Goal: Task Accomplishment & Management: Manage account settings

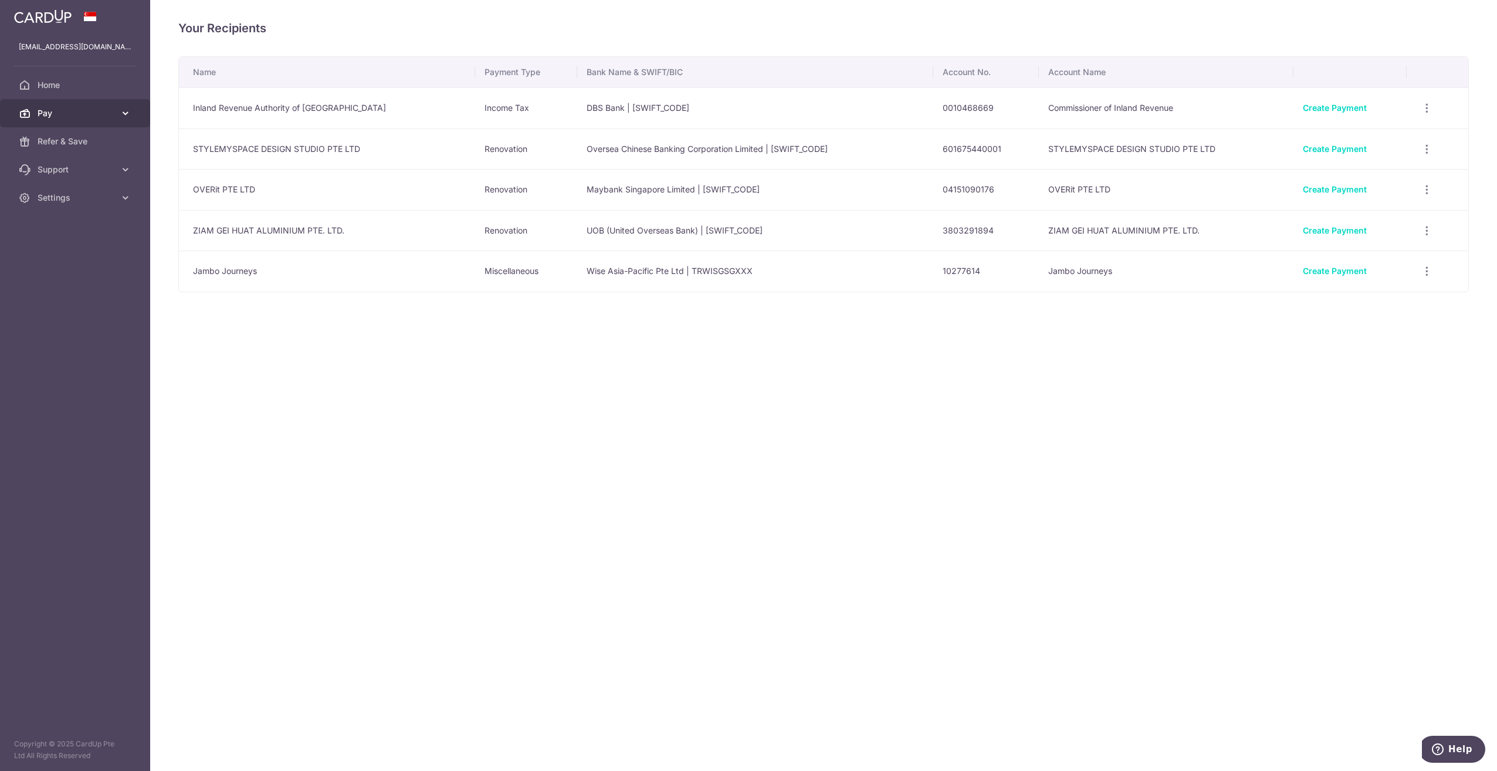
click at [92, 106] on link "Pay" at bounding box center [75, 113] width 150 height 28
click at [101, 136] on span "Payments" at bounding box center [76, 142] width 77 height 12
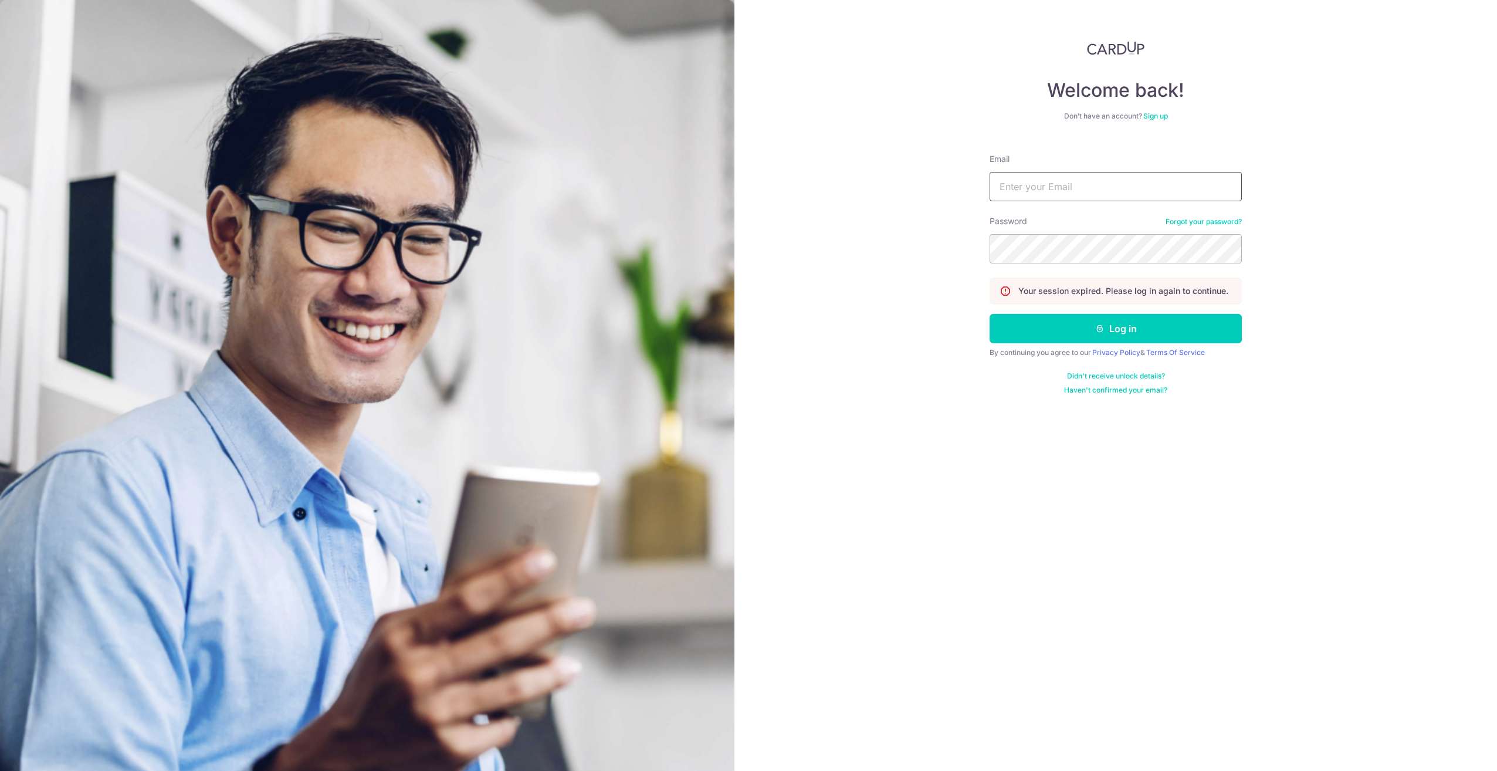
click at [1081, 175] on input "Email" at bounding box center [1116, 186] width 252 height 29
type input "dzchia90@gmail.com"
click at [990, 314] on button "Log in" at bounding box center [1116, 328] width 252 height 29
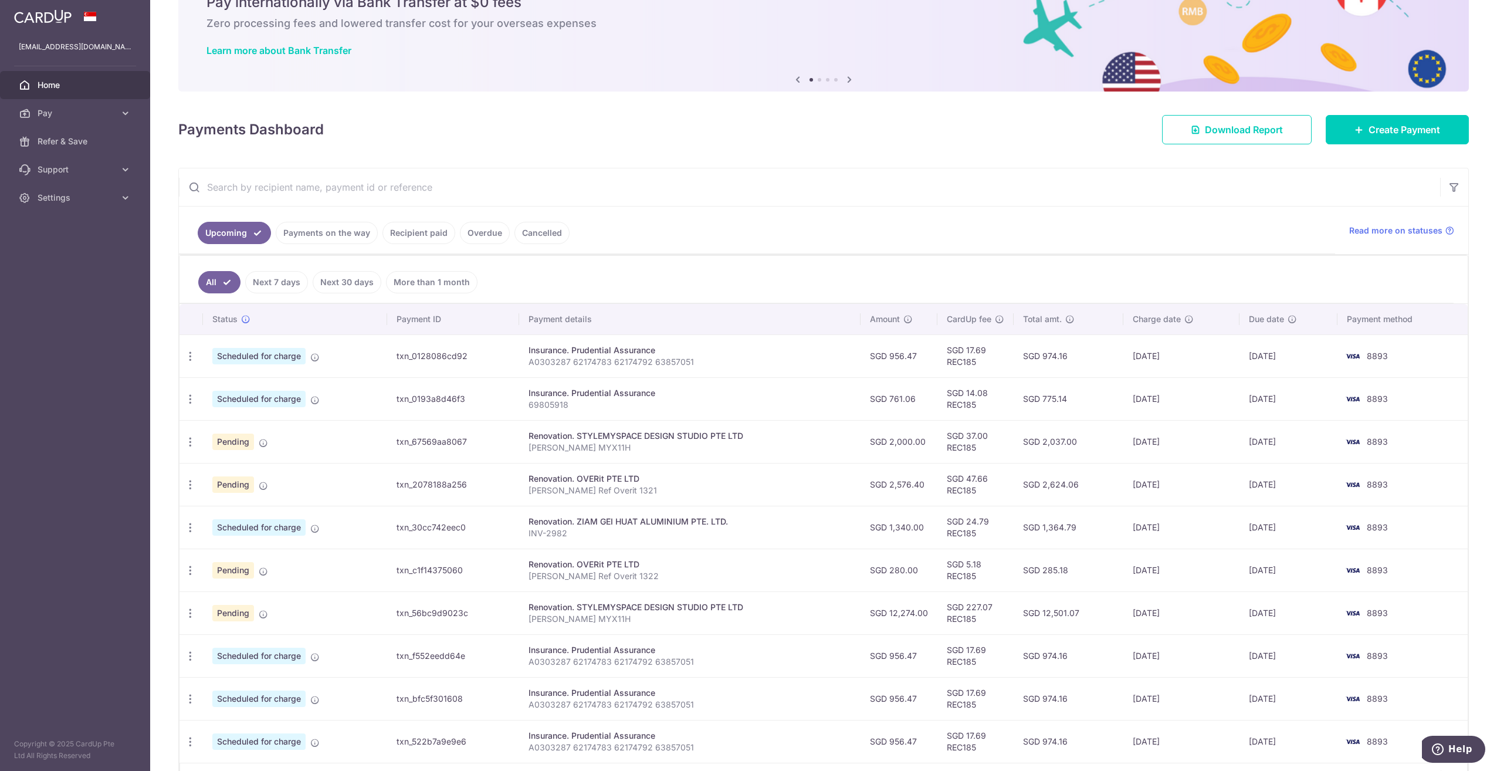
scroll to position [117, 0]
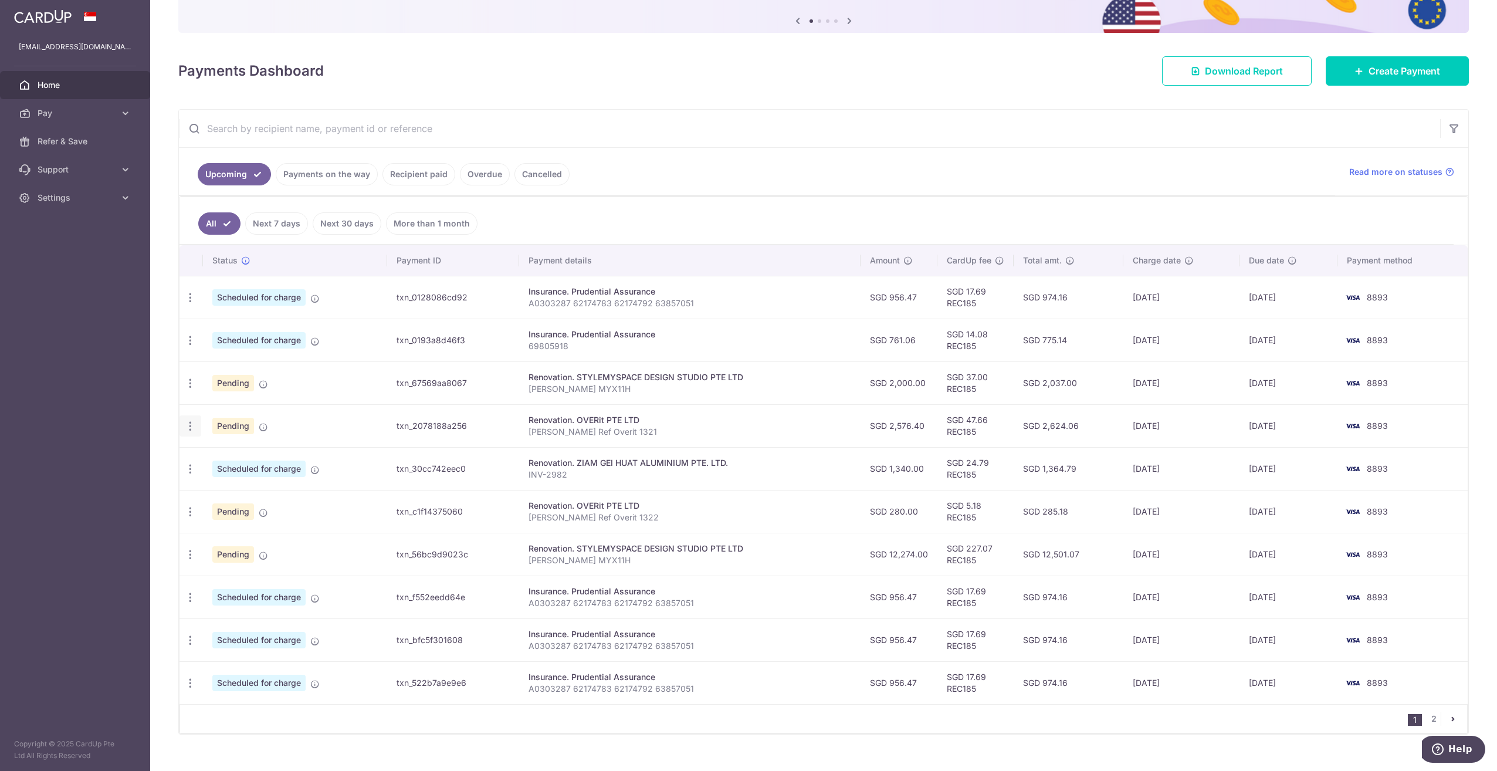
click at [189, 423] on icon "button" at bounding box center [190, 426] width 12 height 12
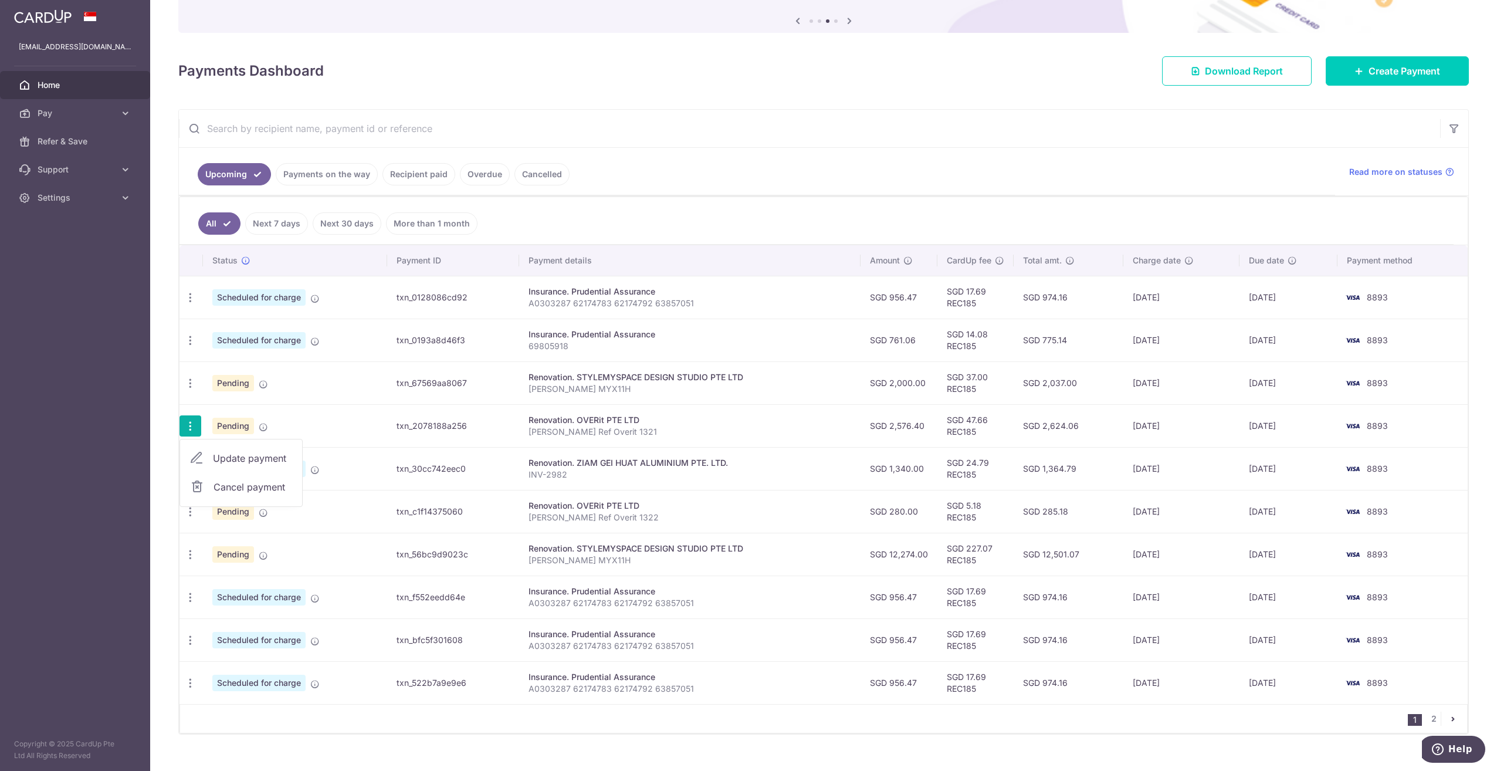
drag, startPoint x: 659, startPoint y: 432, endPoint x: 527, endPoint y: 426, distance: 132.2
click at [529, 426] on p "[PERSON_NAME] Ref Overit 1321" at bounding box center [690, 432] width 323 height 12
copy p "[PERSON_NAME] Ref Overit 1321"
click at [181, 424] on div "Update payment Cancel payment" at bounding box center [191, 426] width 22 height 22
click at [111, 126] on link "Pay" at bounding box center [75, 113] width 150 height 28
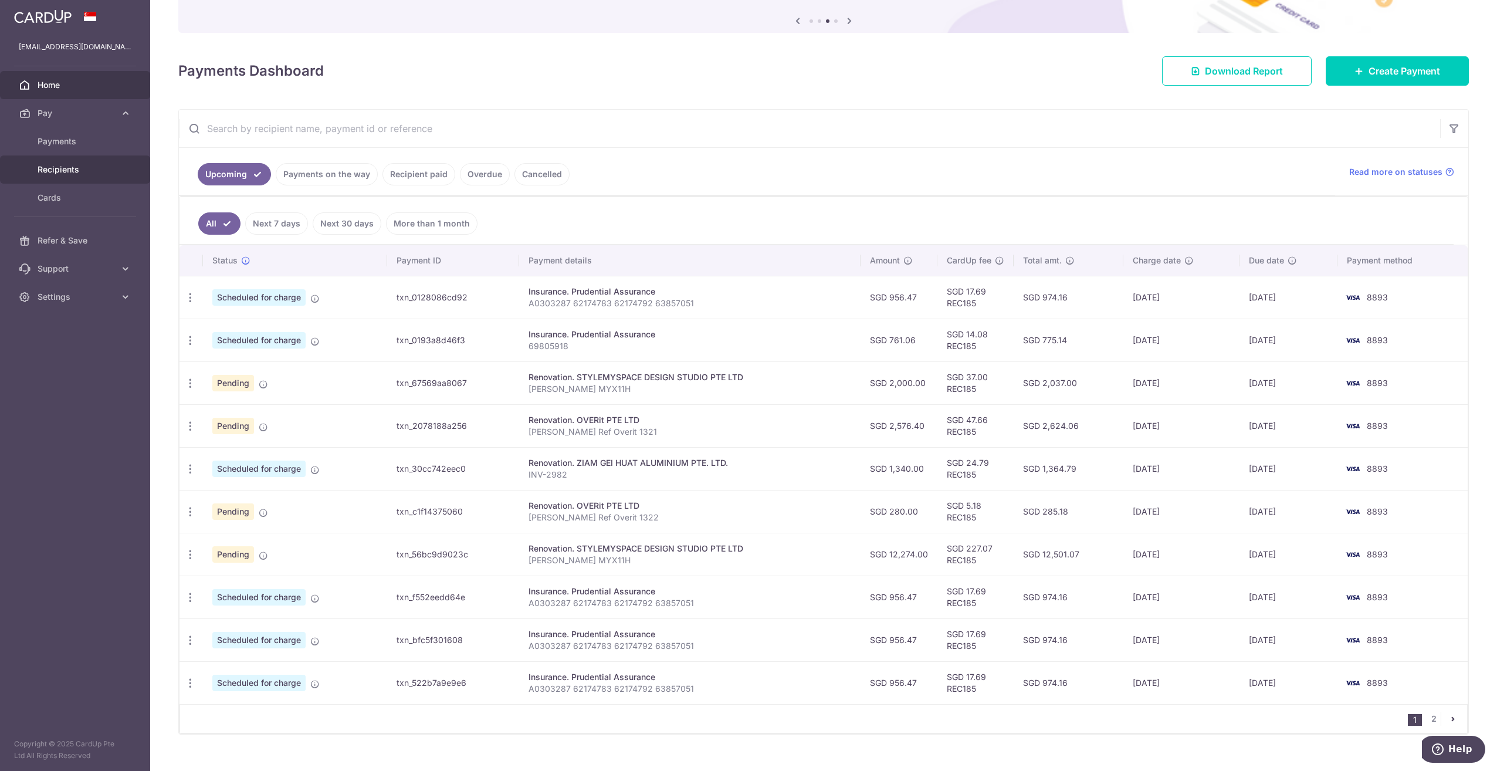
click at [93, 169] on span "Recipients" at bounding box center [76, 170] width 77 height 12
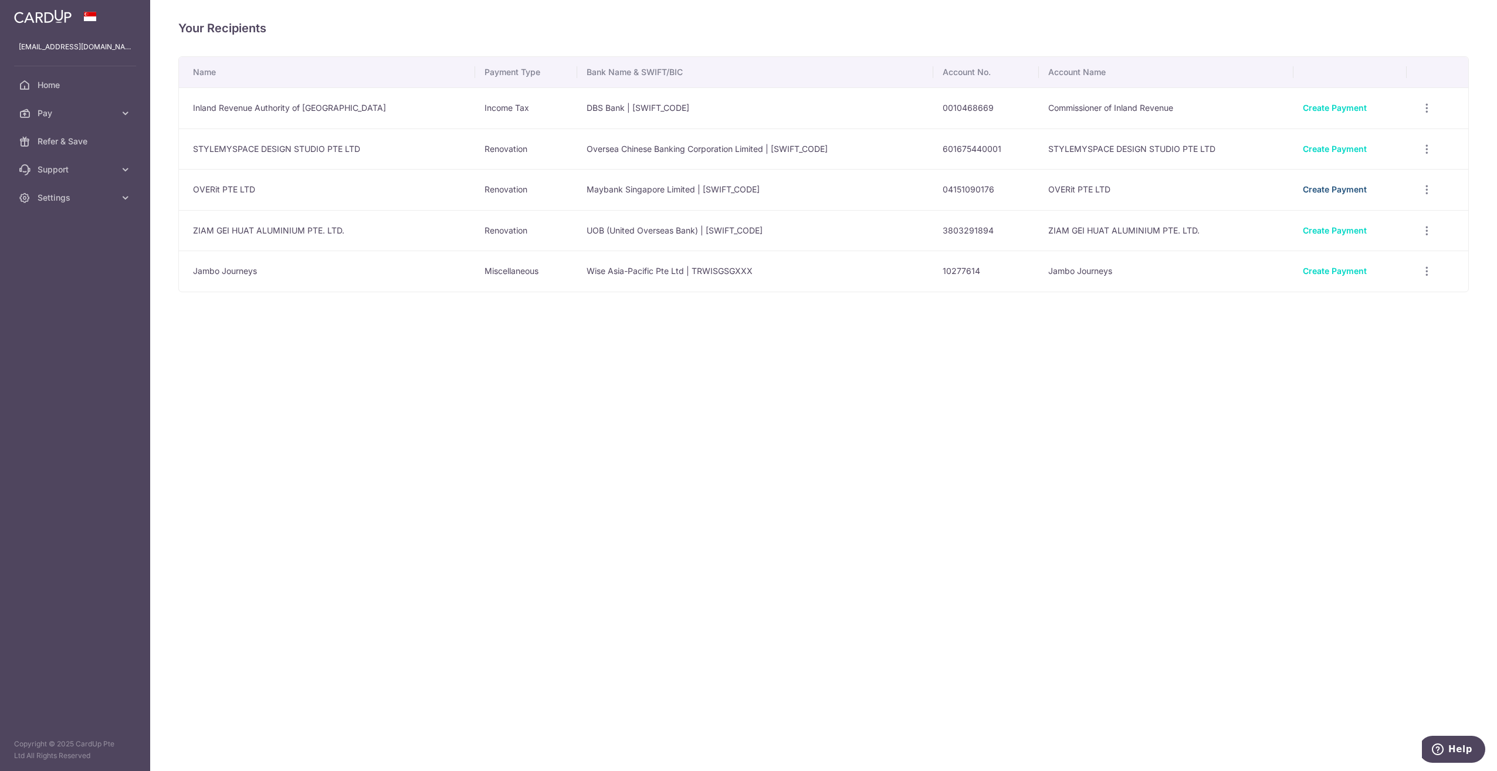
click at [1308, 187] on link "Create Payment" at bounding box center [1335, 189] width 64 height 10
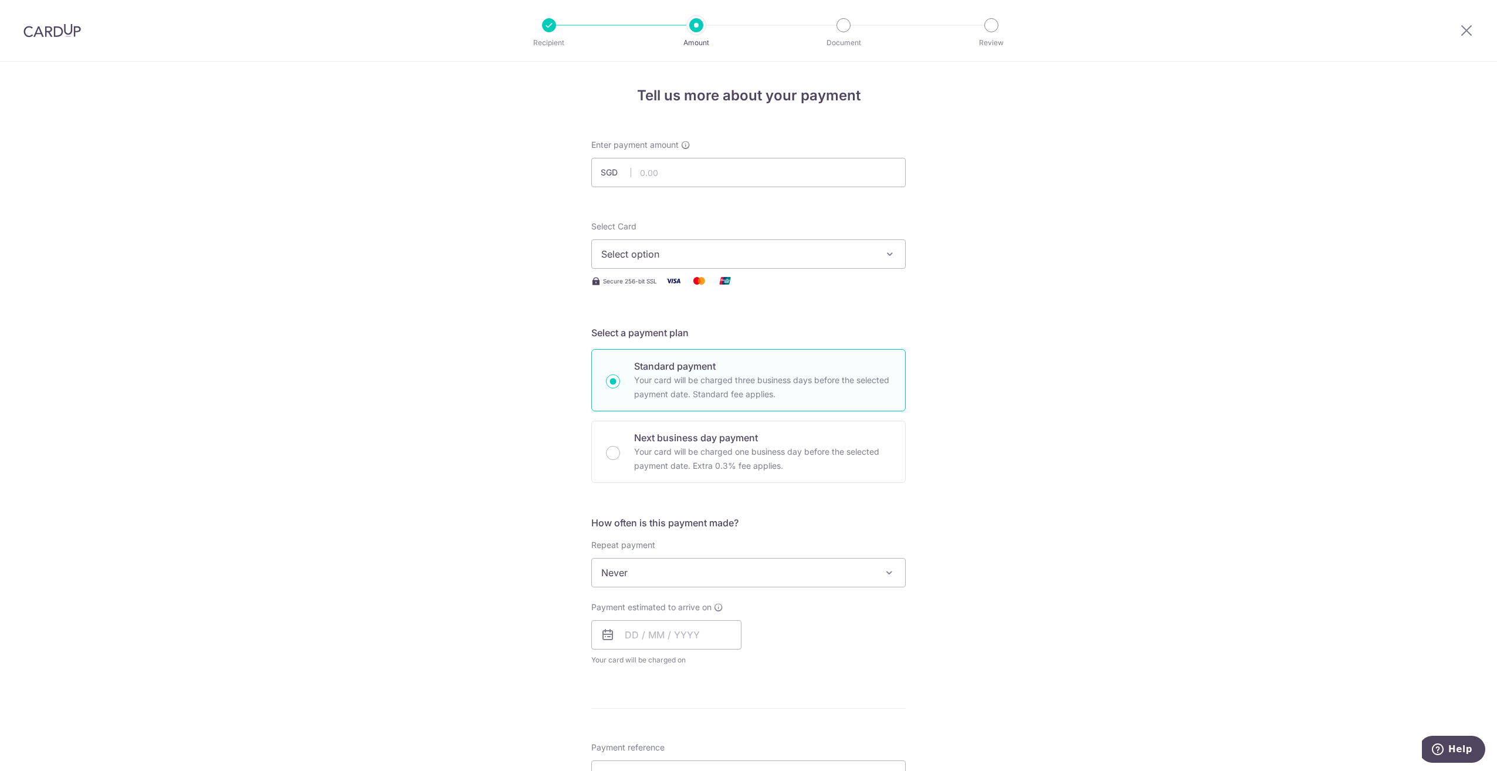
drag, startPoint x: 1104, startPoint y: 306, endPoint x: 1051, endPoint y: 286, distance: 57.0
click at [1104, 306] on div "Tell us more about your payment Enter payment amount SGD Select Card Select opt…" at bounding box center [748, 632] width 1497 height 1140
click at [716, 171] on input "text" at bounding box center [748, 172] width 314 height 29
type input "483.08"
click at [1158, 317] on div "Tell us more about your payment Enter payment amount SGD 483.08 483.08 Select C…" at bounding box center [748, 632] width 1497 height 1140
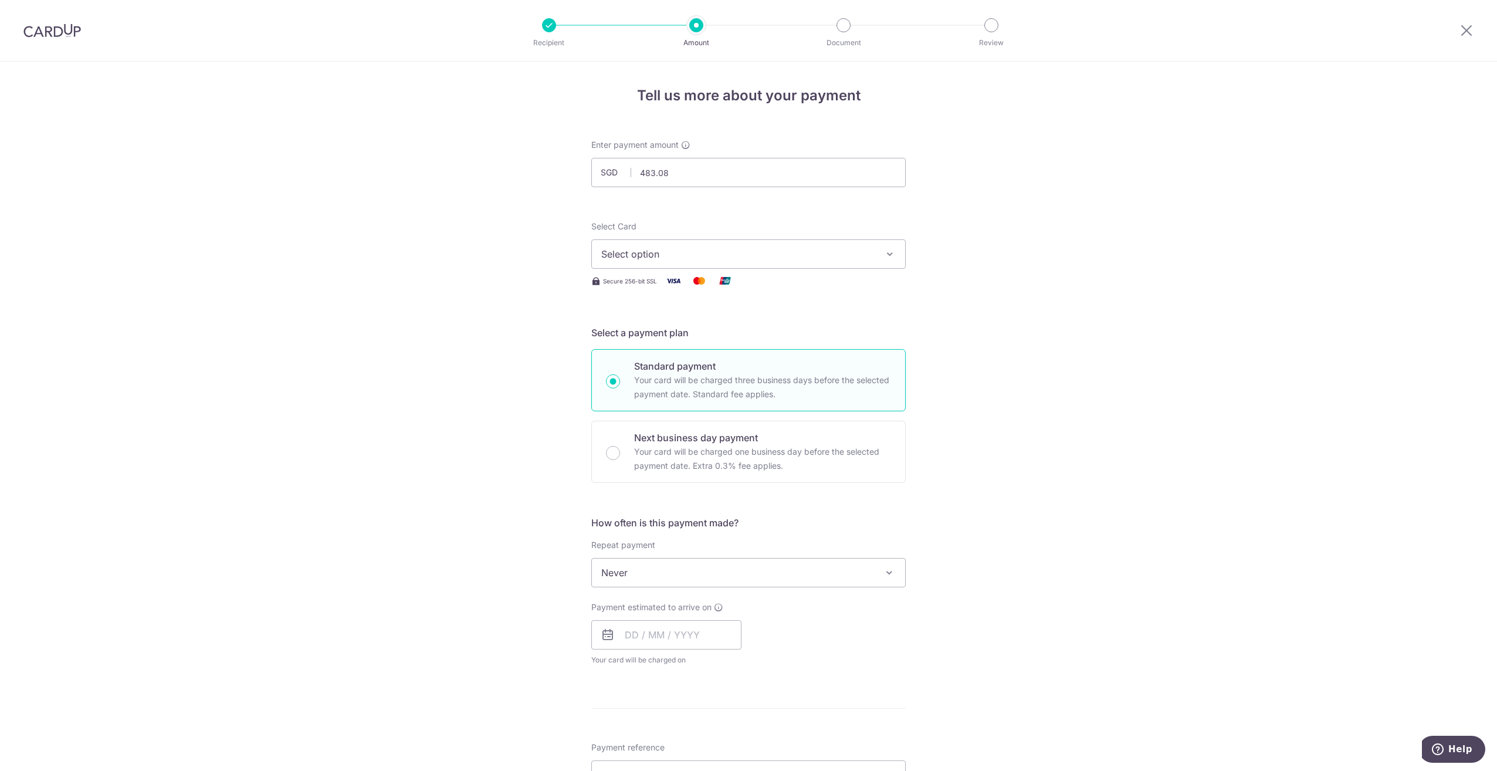
click at [649, 254] on span "Select option" at bounding box center [737, 254] width 273 height 14
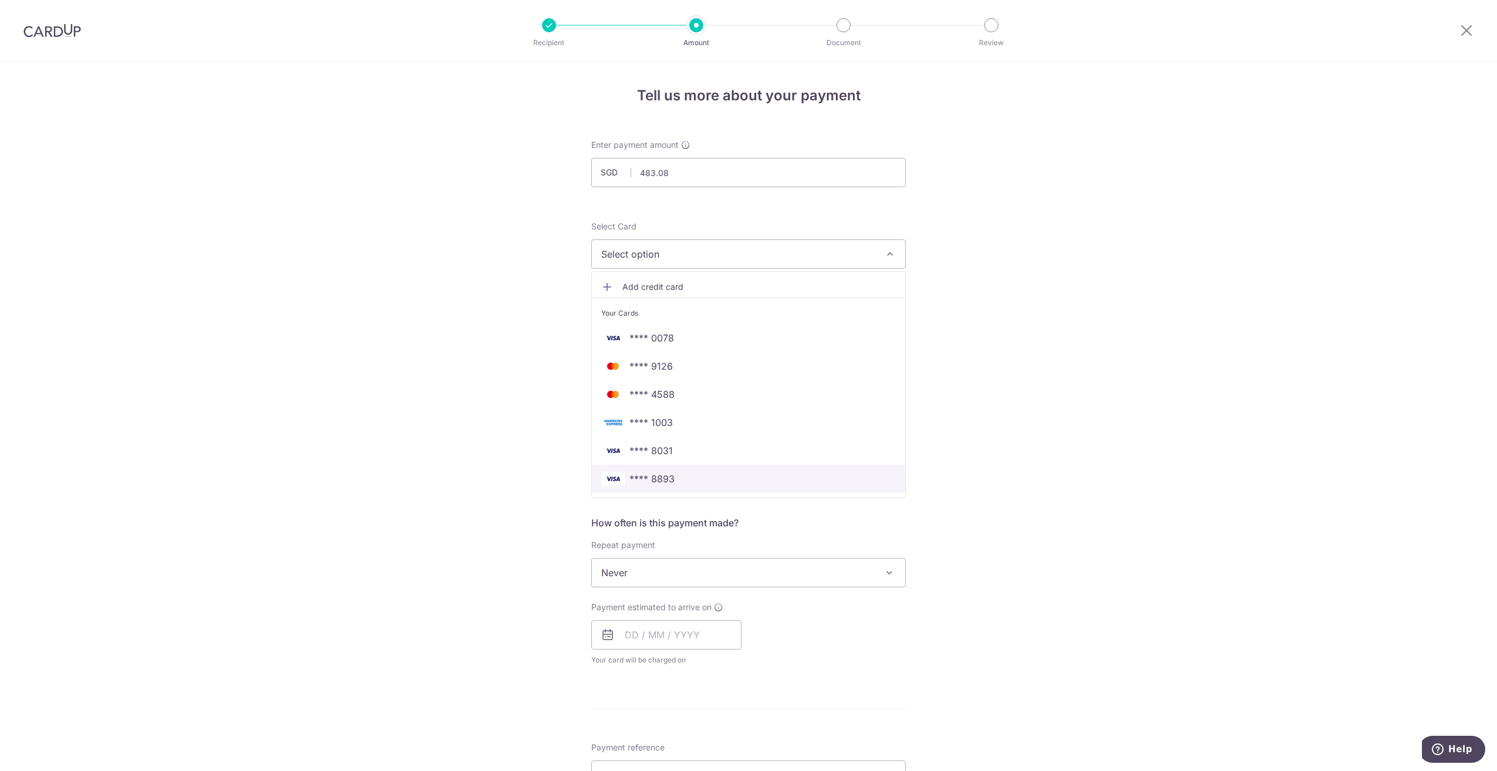
click at [683, 469] on link "**** 8893" at bounding box center [748, 479] width 313 height 28
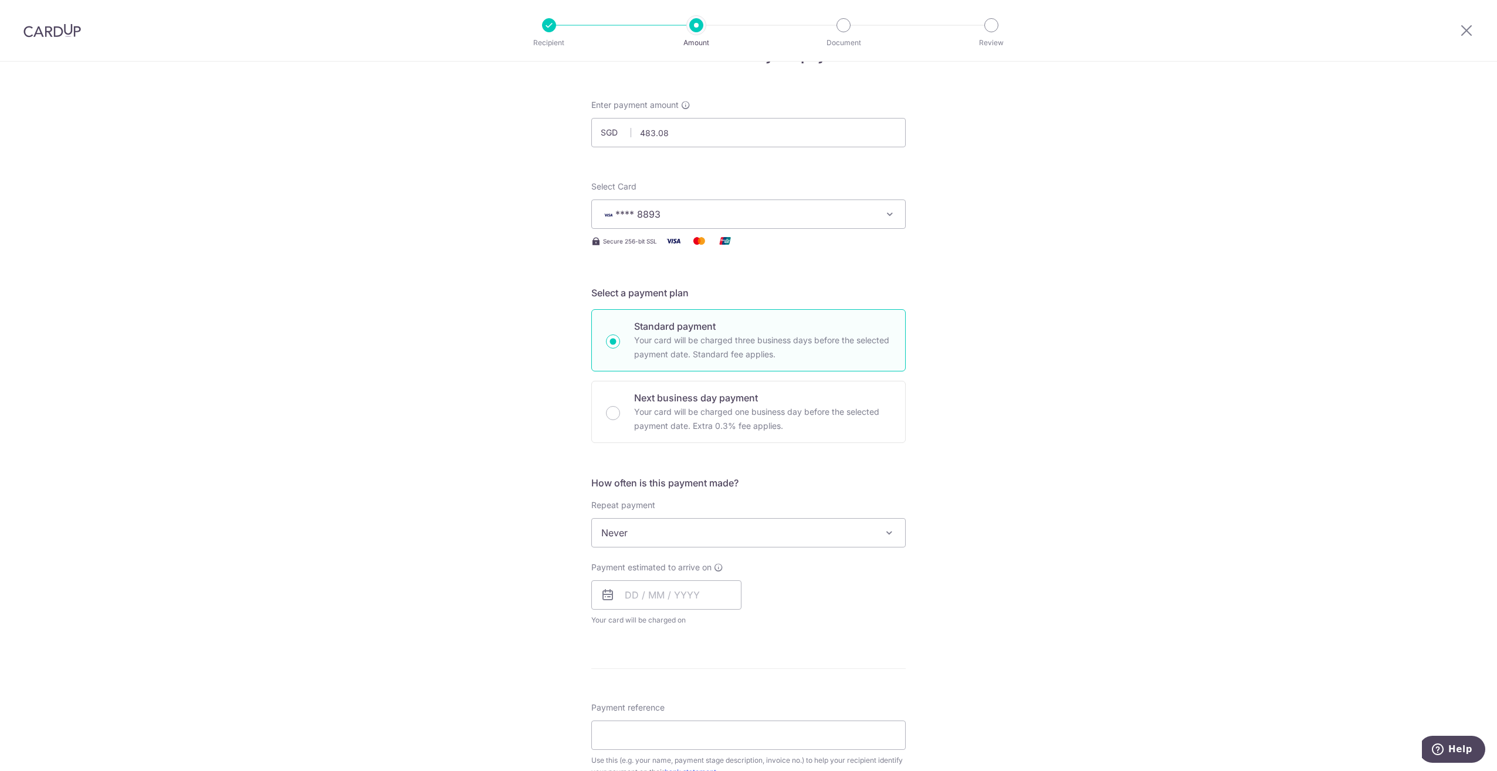
scroll to position [59, 0]
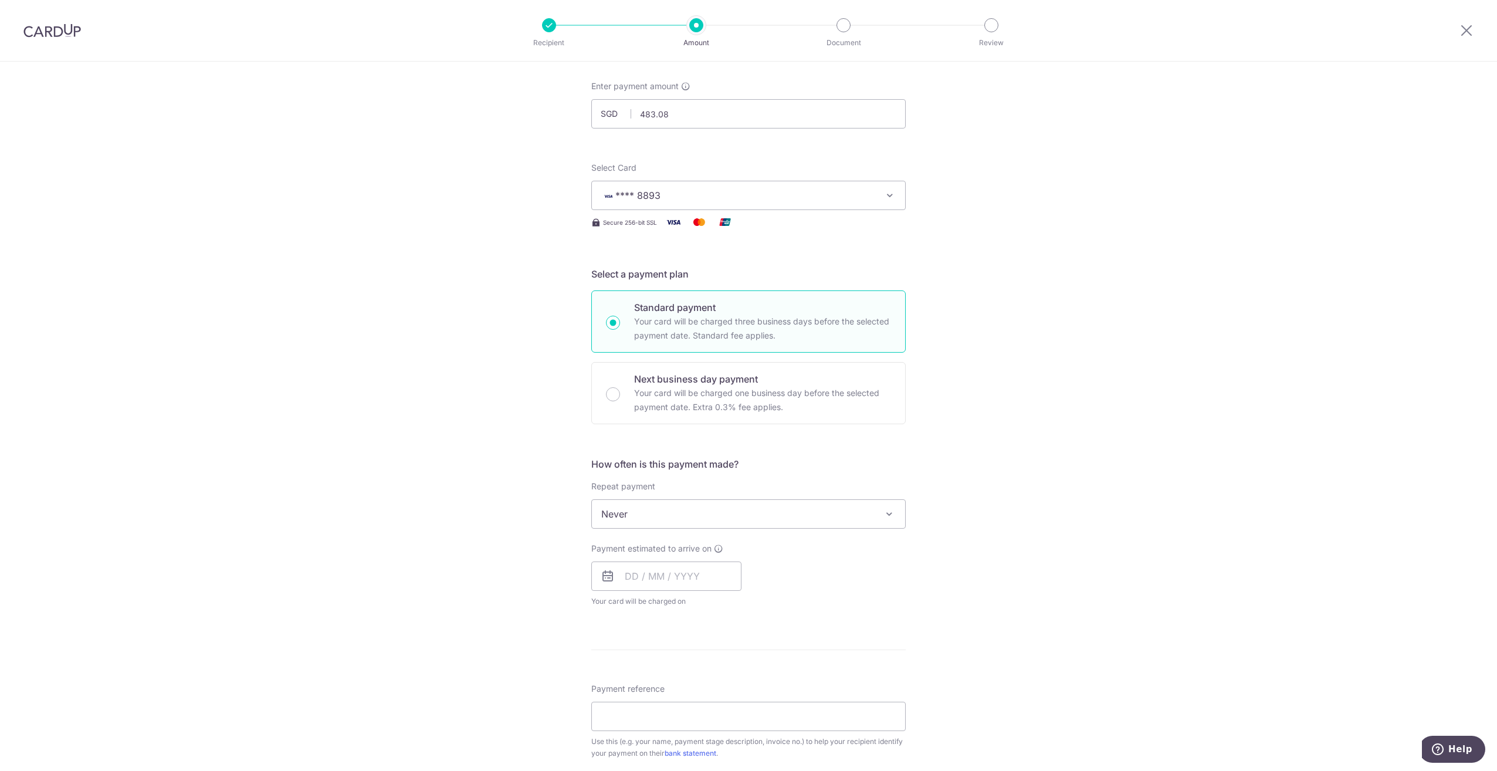
click at [728, 502] on span "Never" at bounding box center [748, 514] width 313 height 28
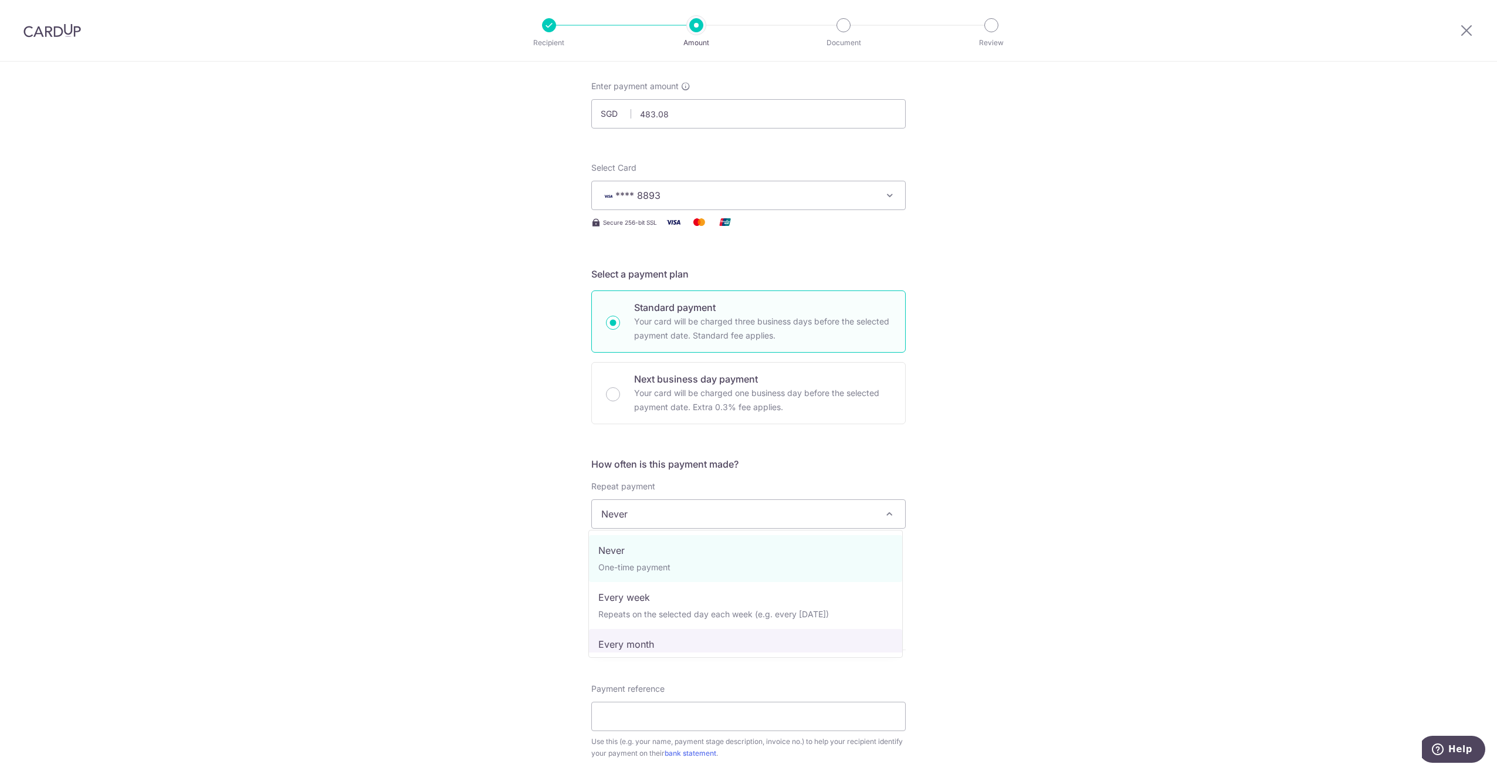
select select "3"
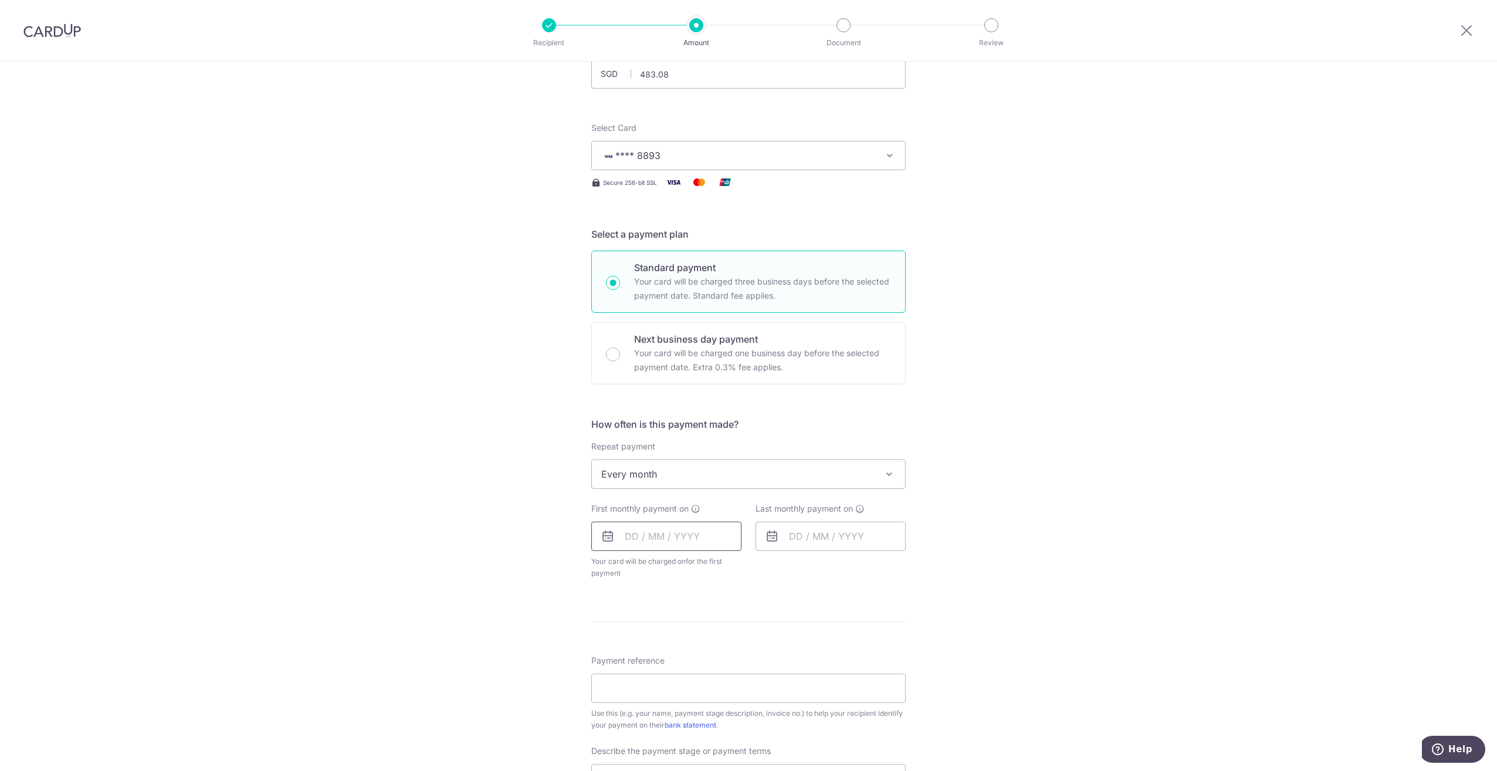
scroll to position [117, 0]
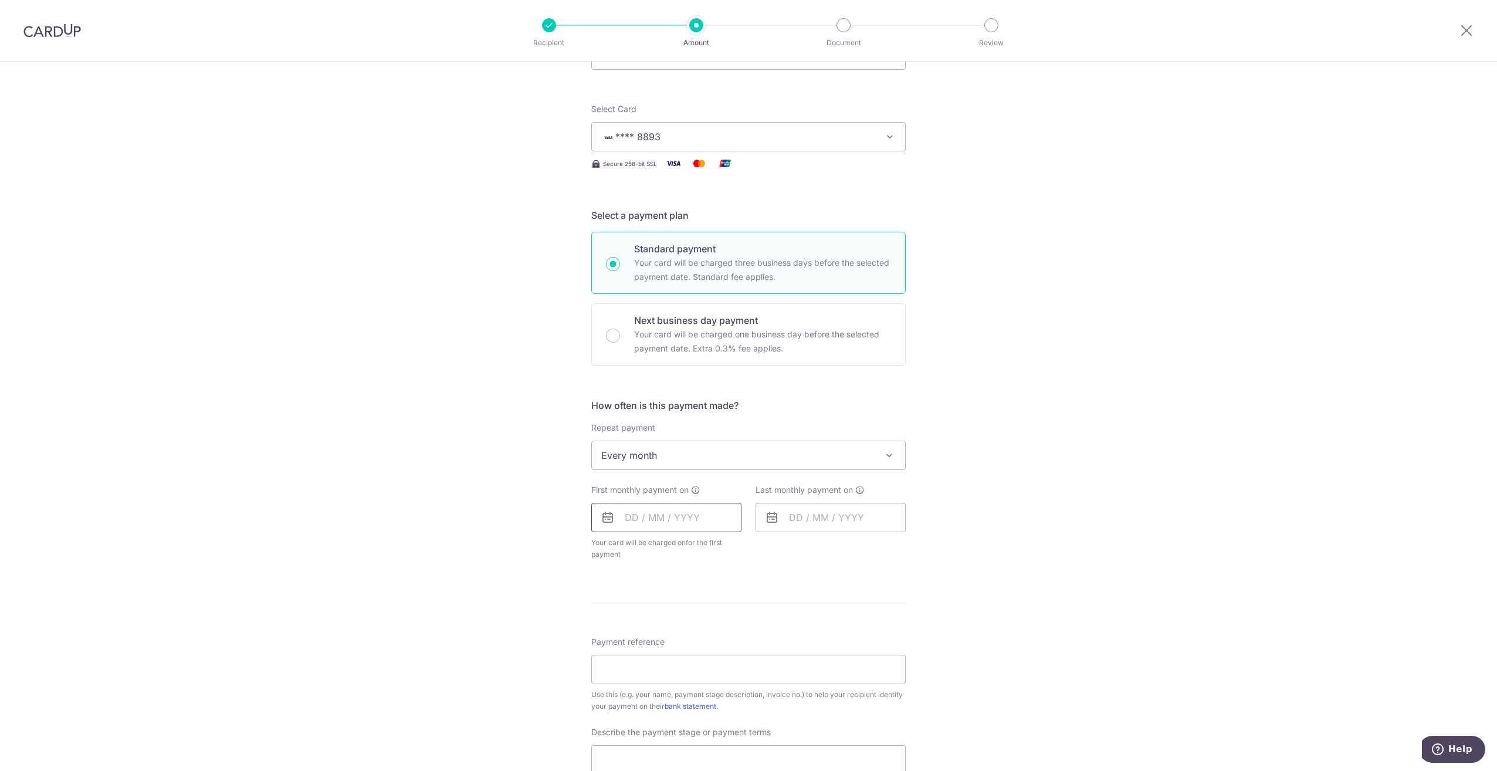
click at [632, 510] on input "text" at bounding box center [666, 517] width 150 height 29
click at [662, 645] on link "16" at bounding box center [662, 647] width 19 height 19
type input "16/09/2025"
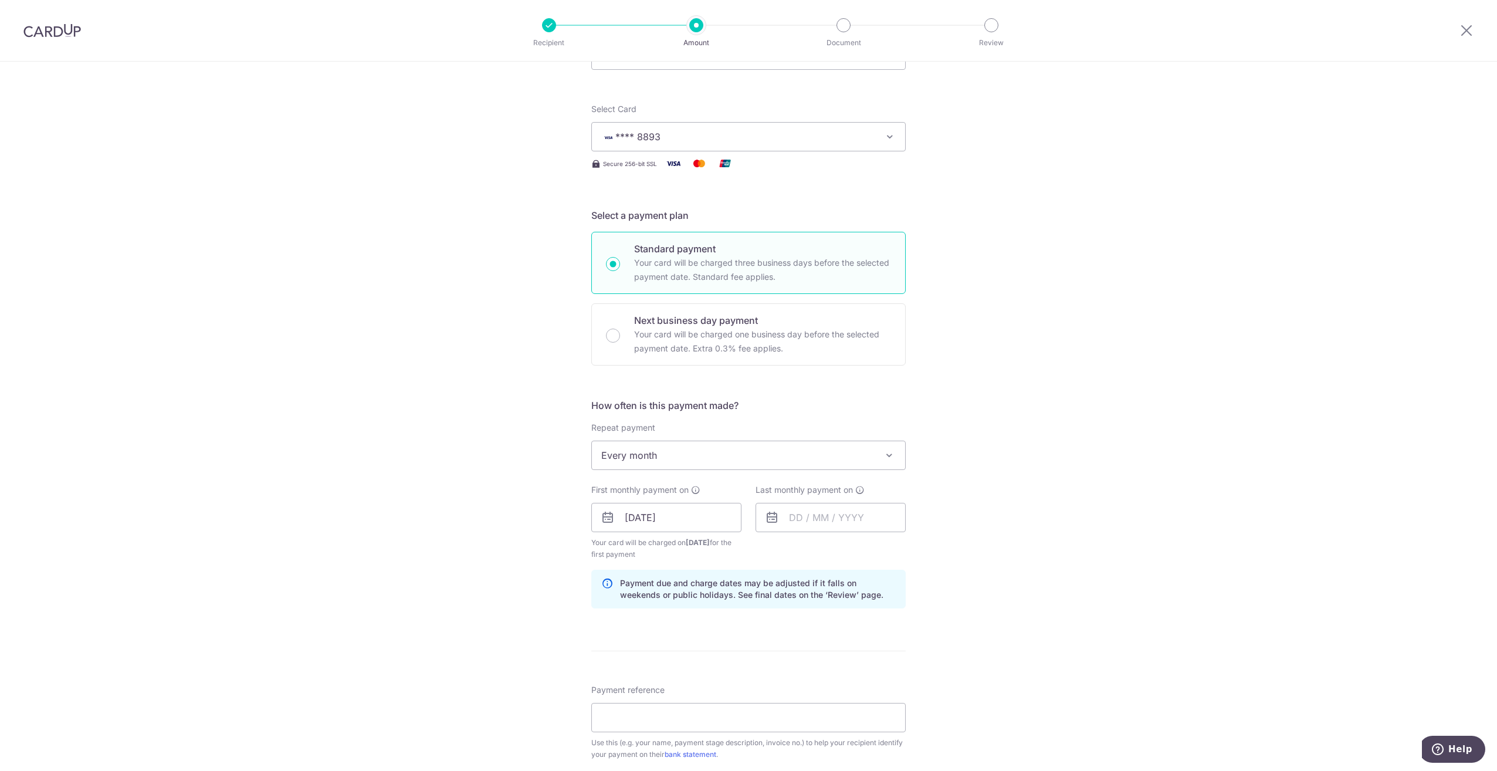
click at [957, 544] on div "Tell us more about your payment Enter payment amount SGD 483.08 483.08 Select C…" at bounding box center [748, 544] width 1497 height 1200
click at [826, 523] on input "text" at bounding box center [831, 517] width 150 height 29
click at [817, 669] on link "23" at bounding box center [826, 671] width 19 height 19
click at [733, 459] on span "Every month" at bounding box center [748, 455] width 313 height 28
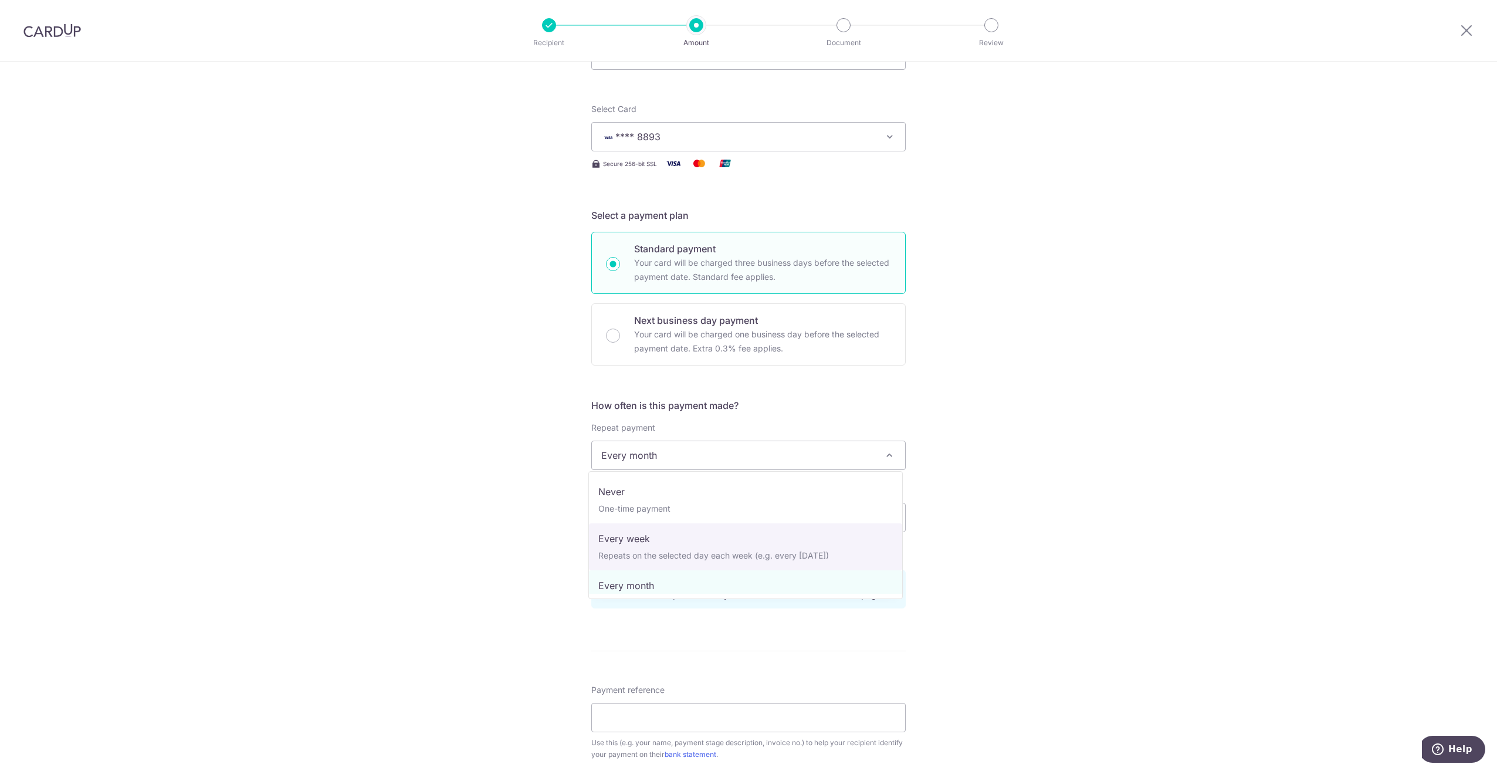
click at [1060, 402] on div "Tell us more about your payment Enter payment amount SGD 483.08 483.08 Select C…" at bounding box center [748, 544] width 1497 height 1200
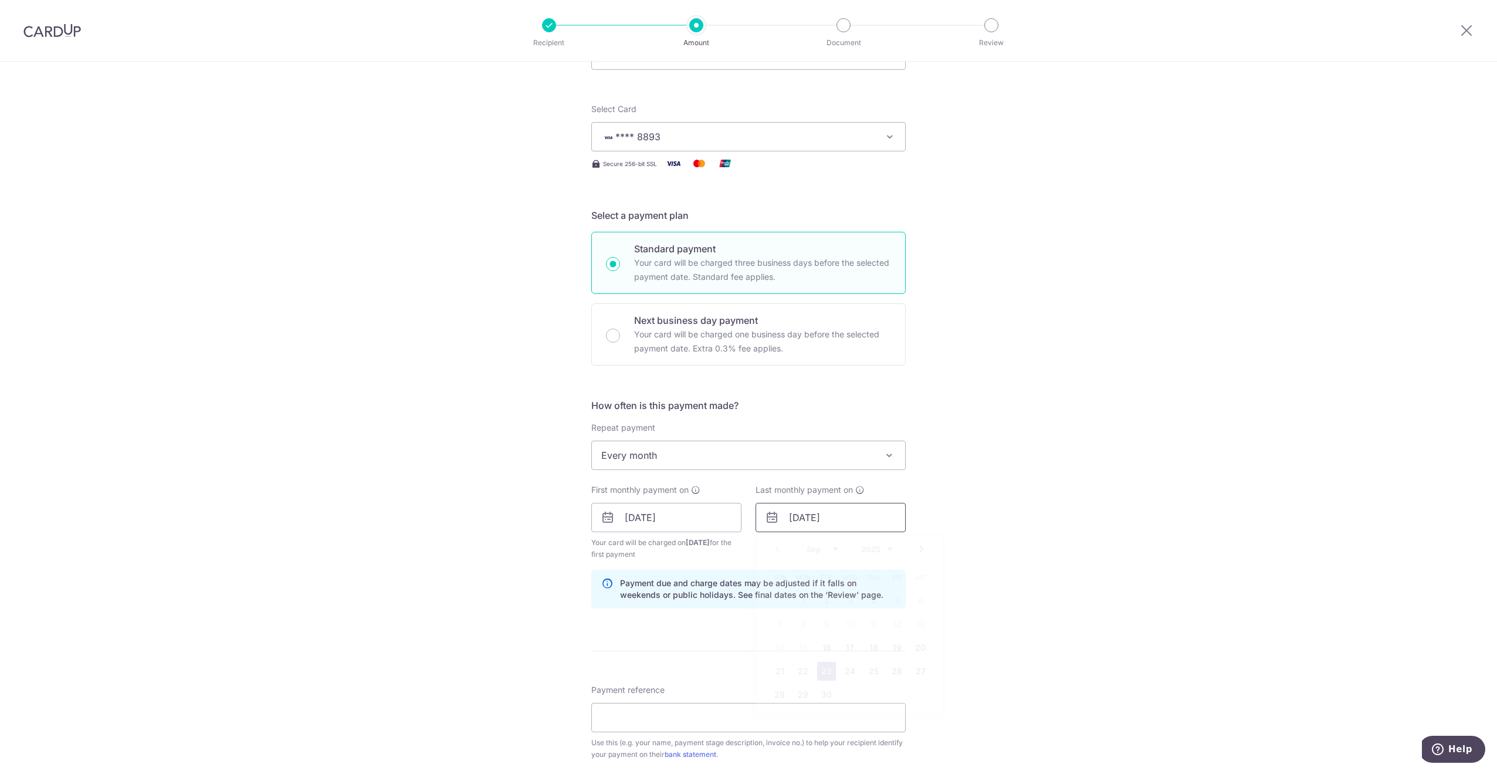
click at [841, 519] on input "23/09/2025" at bounding box center [831, 517] width 150 height 29
click at [922, 547] on link "Next" at bounding box center [922, 549] width 14 height 14
click at [847, 642] on link "15" at bounding box center [850, 647] width 19 height 19
type input "[DATE]"
click at [1099, 501] on div "Tell us more about your payment Enter payment amount SGD 483.08 483.08 Select C…" at bounding box center [748, 544] width 1497 height 1200
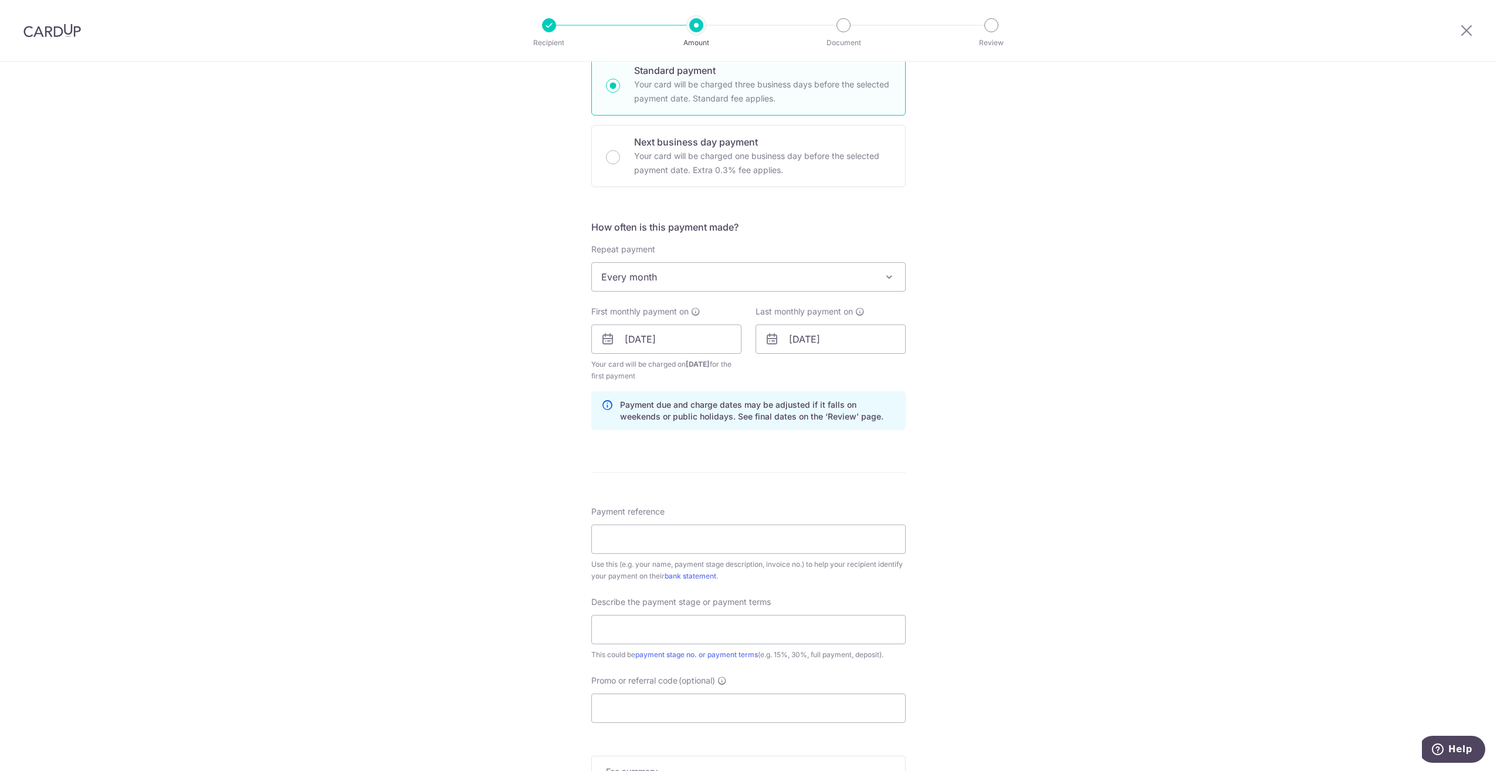
scroll to position [352, 0]
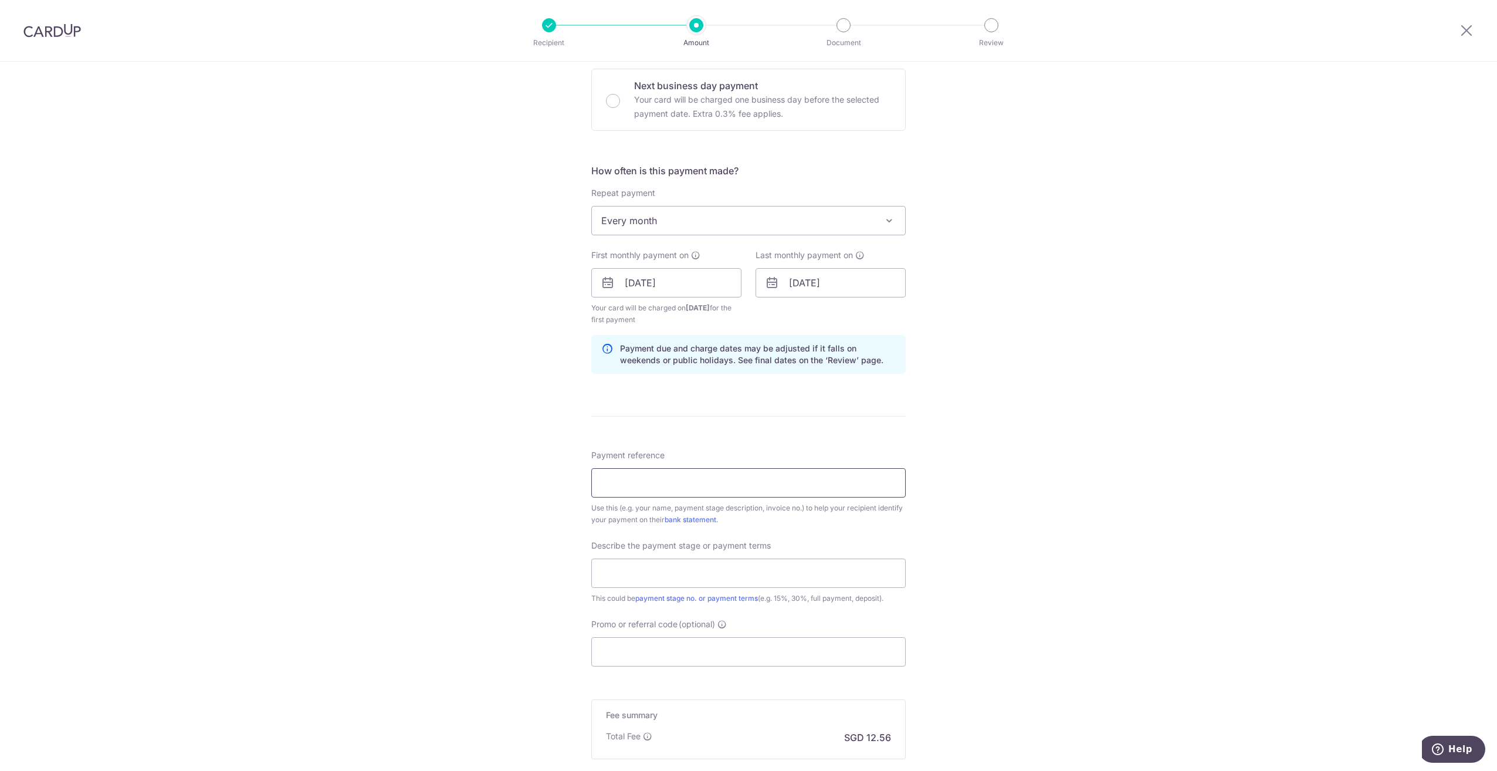
click at [886, 486] on input "Payment reference" at bounding box center [748, 482] width 314 height 29
paste input "[PERSON_NAME] Ref Overit 1321"
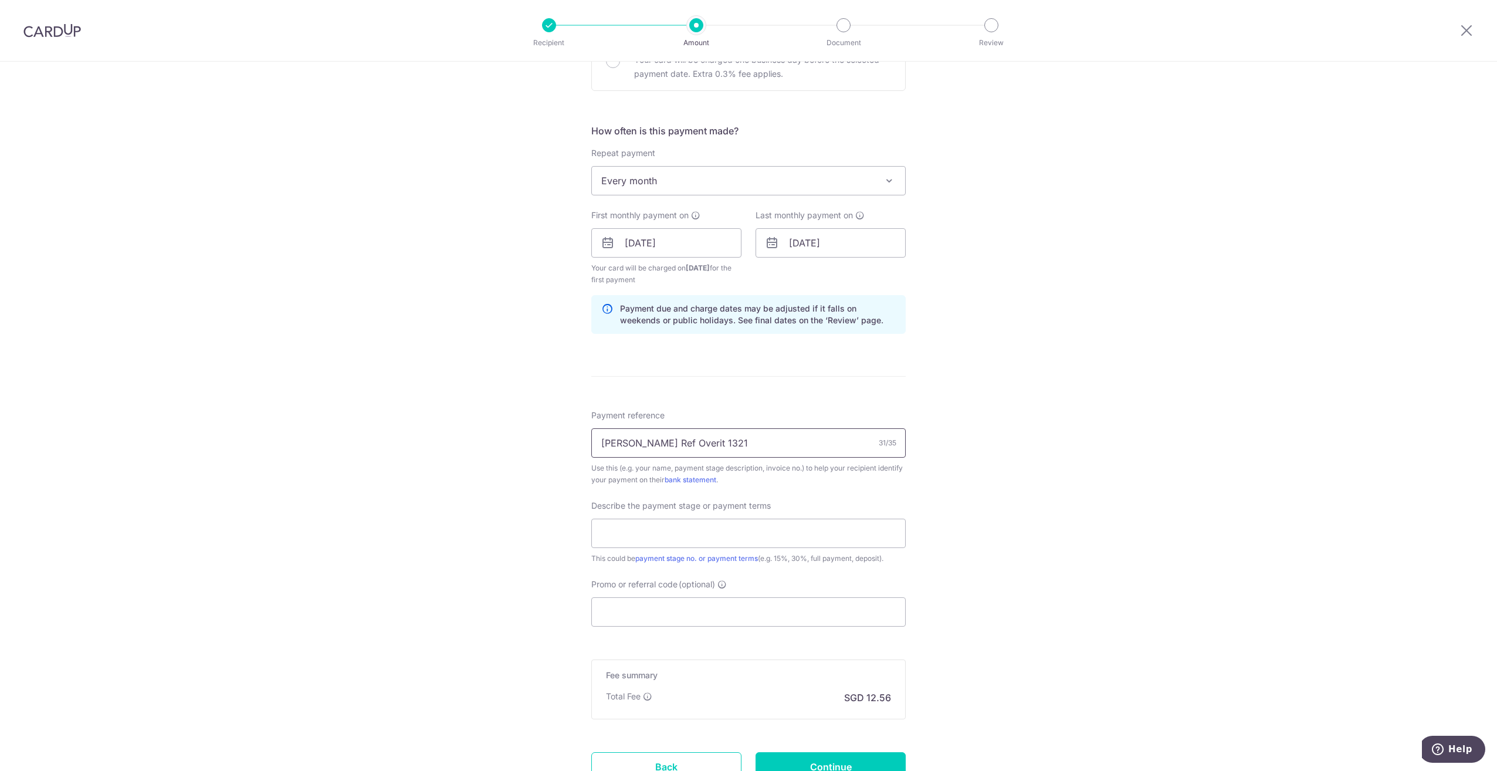
scroll to position [411, 0]
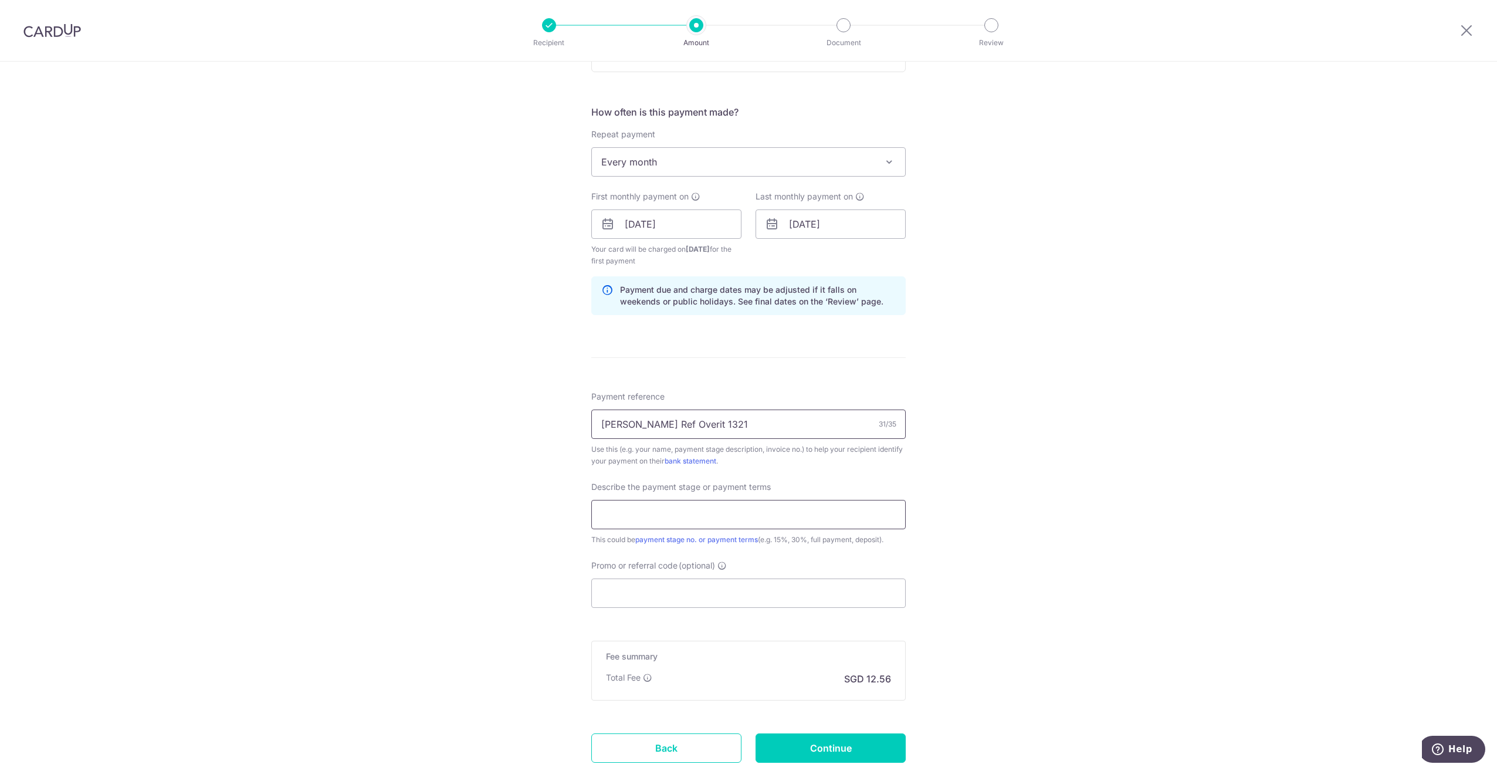
type input "[PERSON_NAME] Ref Overit 1321"
click at [856, 513] on input "text" at bounding box center [748, 514] width 314 height 29
type input "15% Payment"
click at [803, 591] on input "Promo or referral code (optional)" at bounding box center [748, 592] width 314 height 29
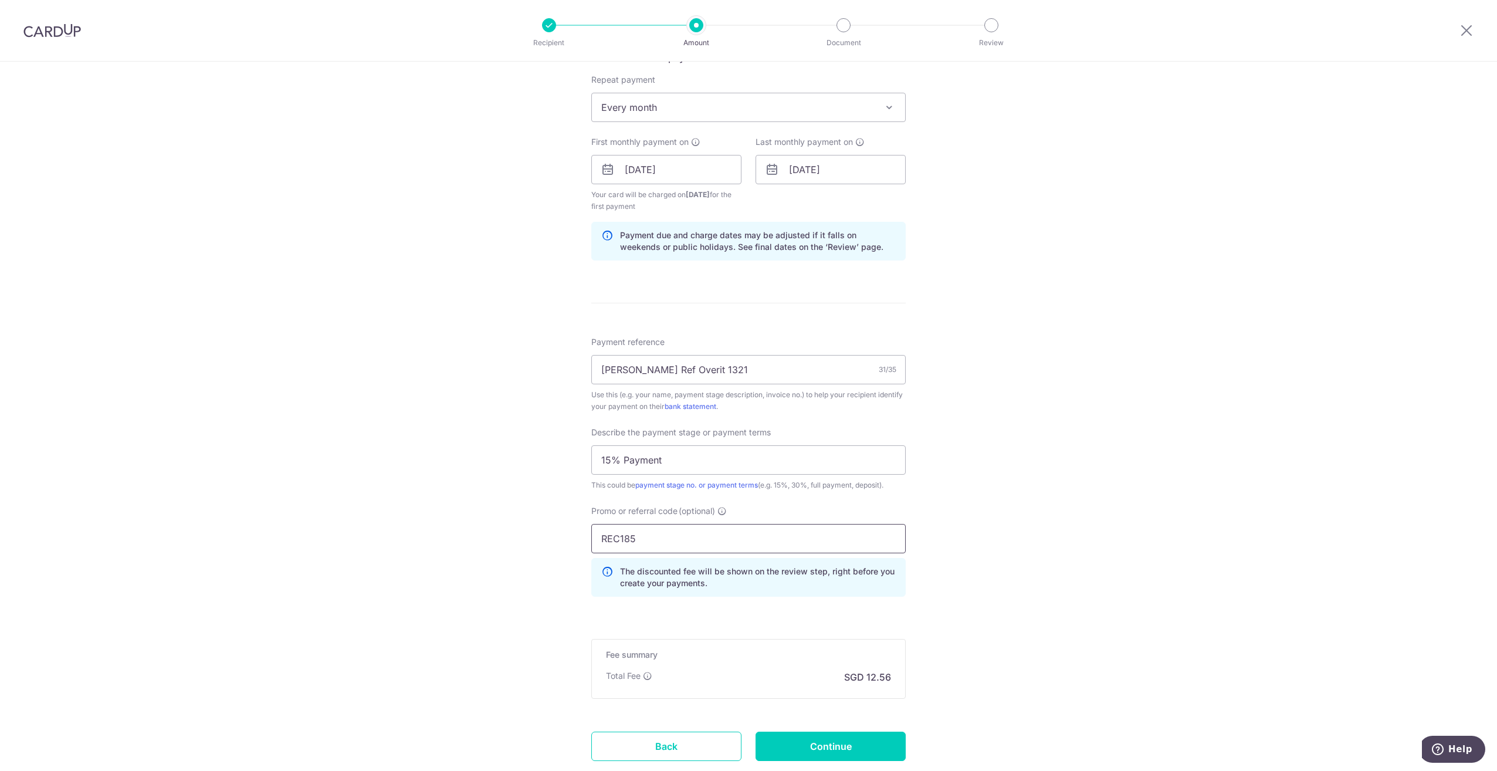
scroll to position [528, 0]
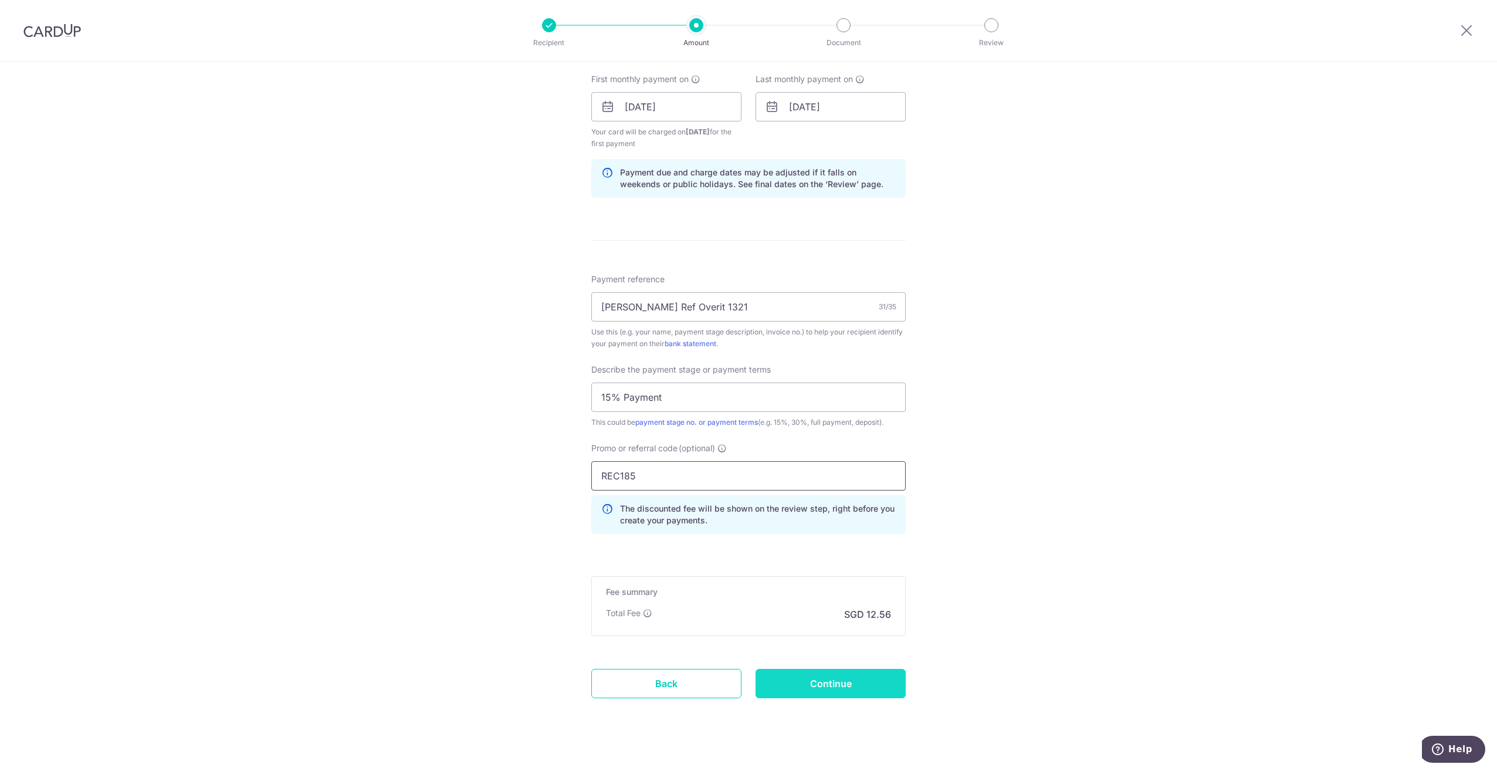
type input "REC185"
click at [884, 680] on input "Continue" at bounding box center [831, 683] width 150 height 29
type input "Create Schedule"
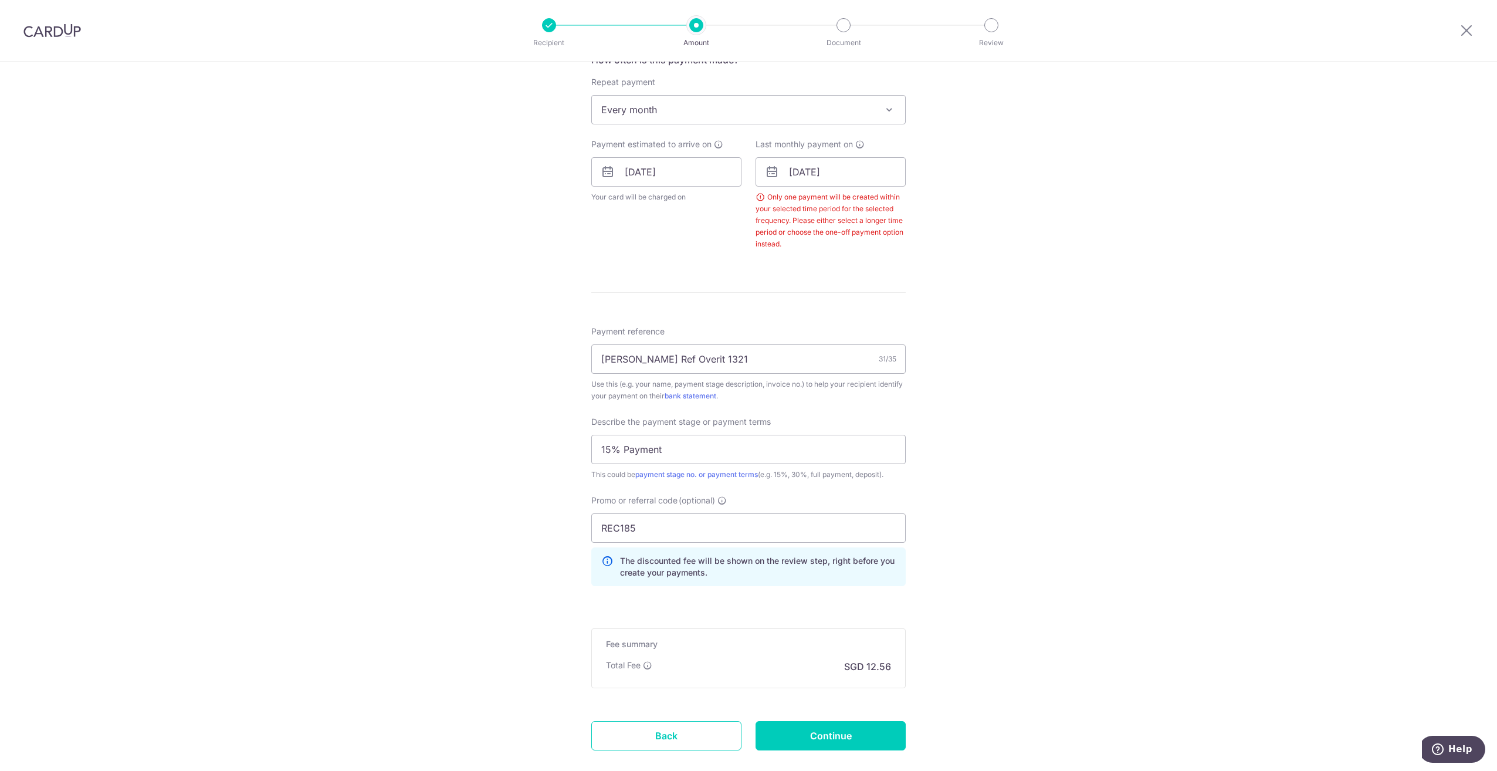
scroll to position [410, 0]
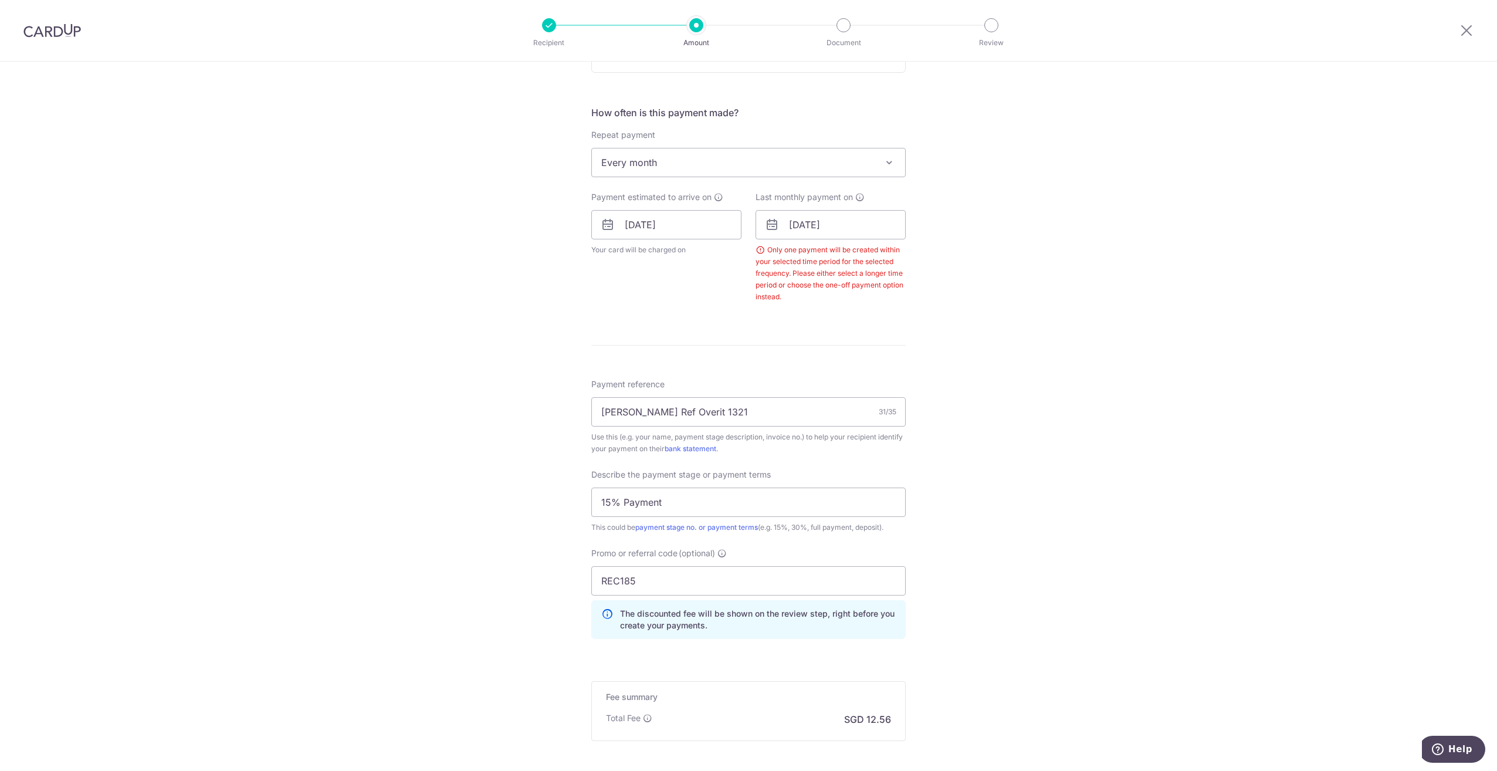
click at [858, 163] on span "Every month" at bounding box center [748, 162] width 313 height 28
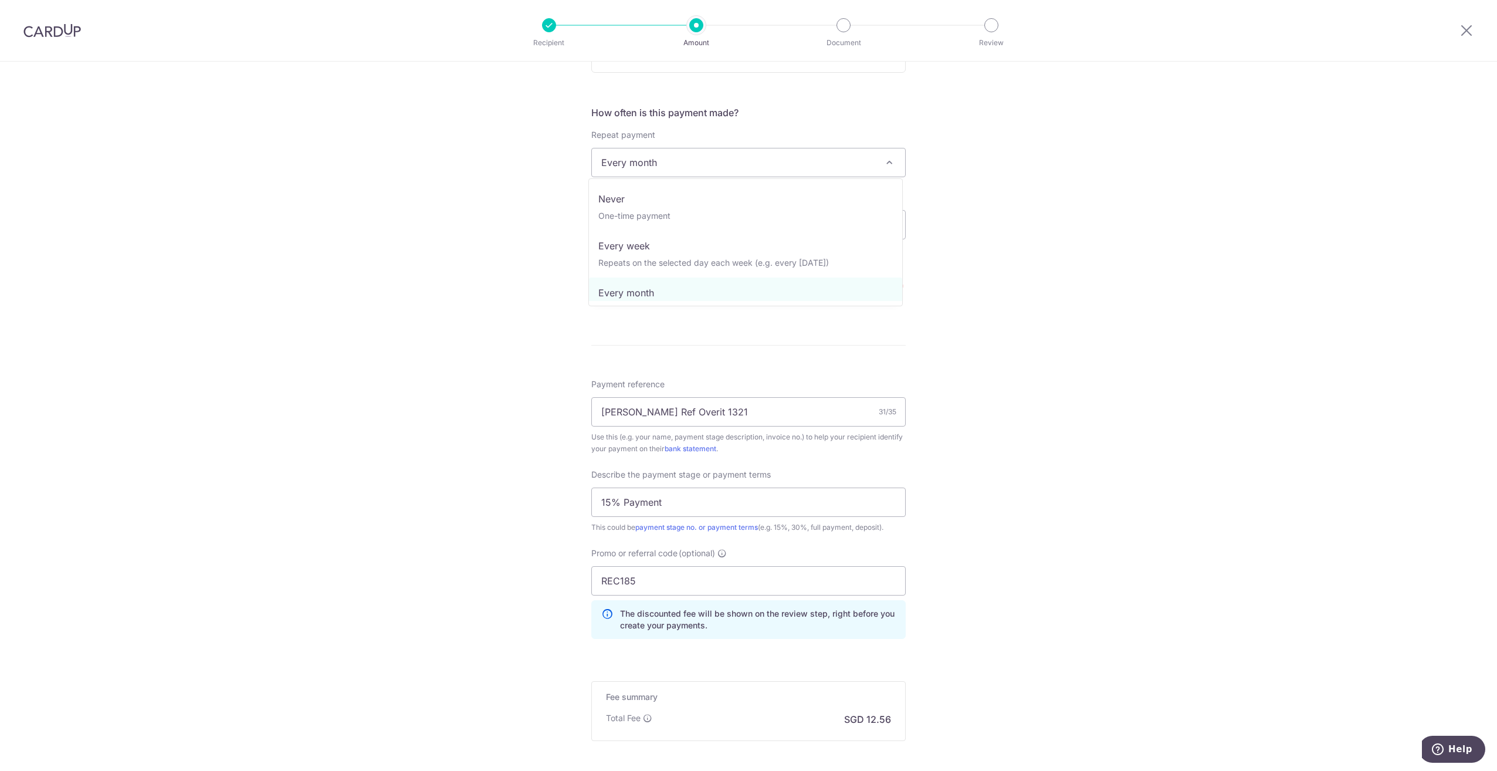
click at [858, 163] on span "Every month" at bounding box center [748, 162] width 313 height 28
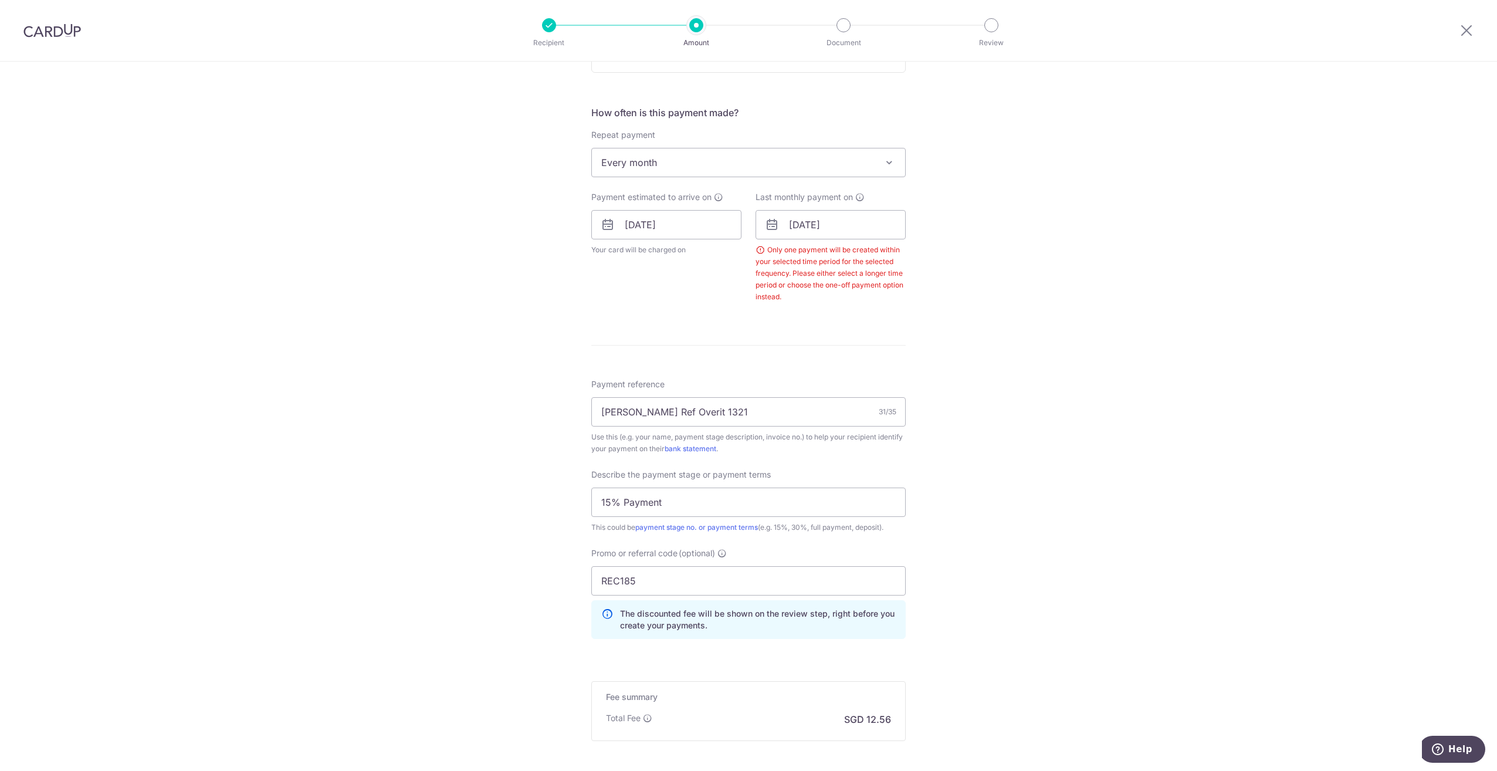
click at [818, 168] on span "Every month" at bounding box center [748, 162] width 313 height 28
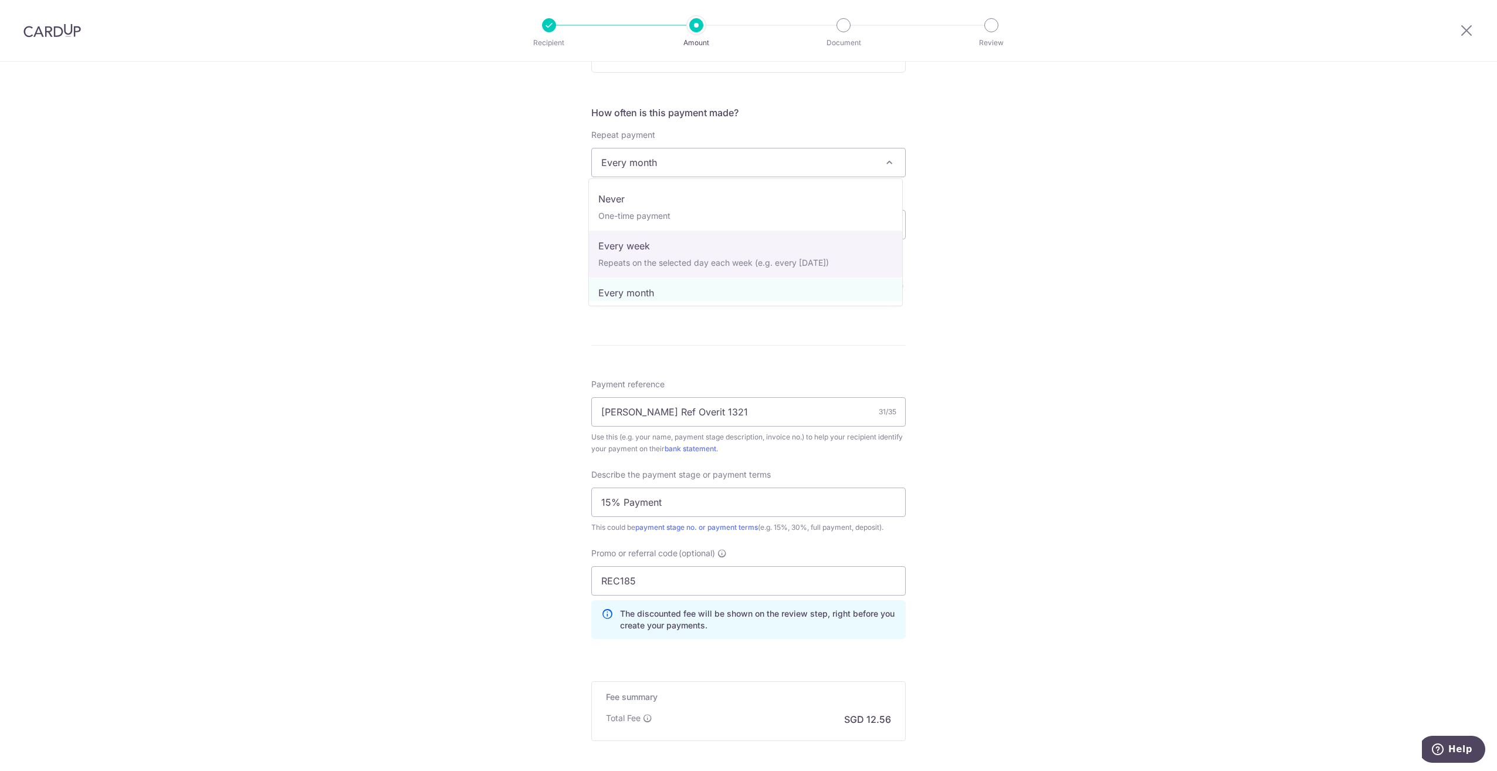
select select "2"
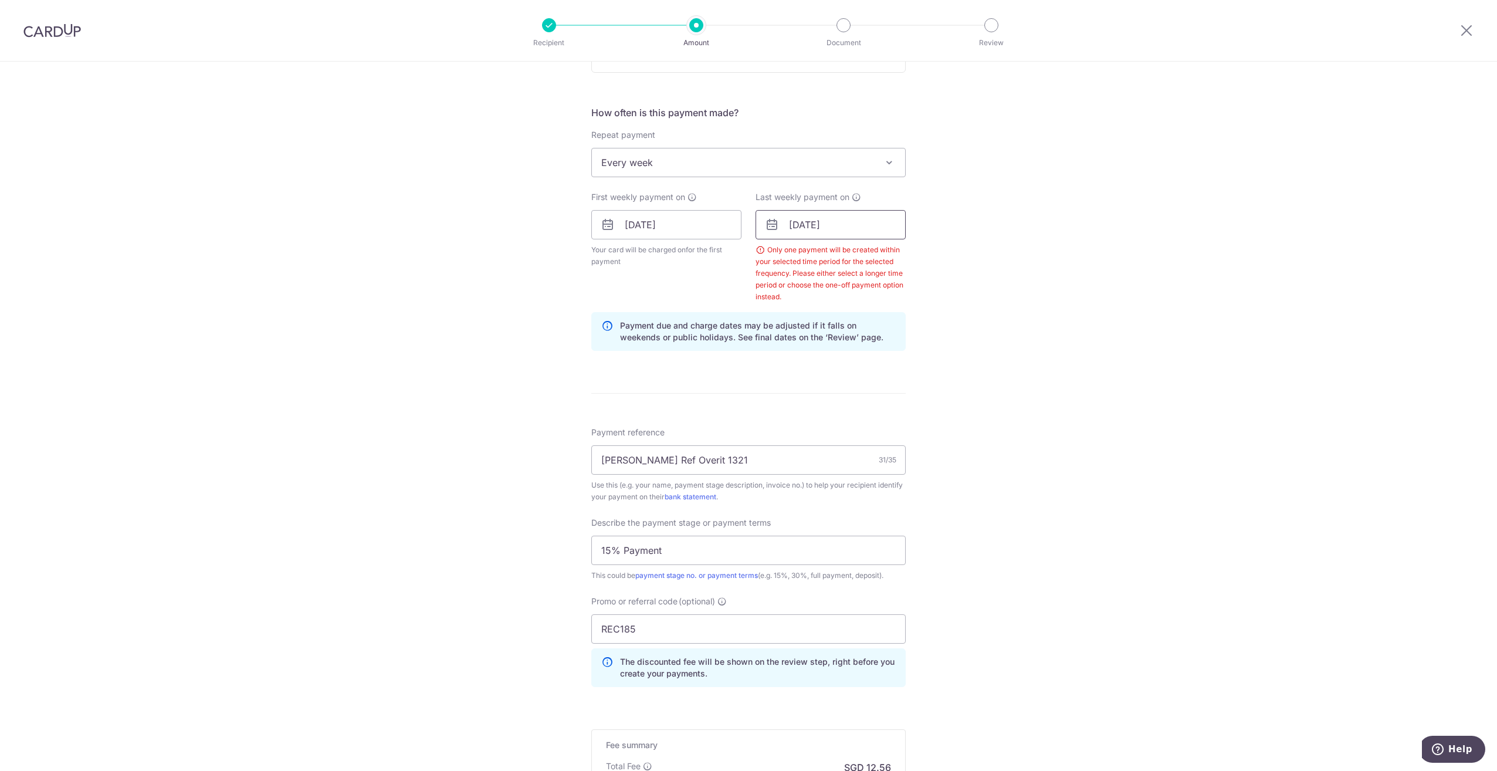
click at [838, 220] on input "[DATE]" at bounding box center [831, 224] width 150 height 29
click at [771, 251] on link "Prev" at bounding box center [777, 256] width 14 height 14
click at [796, 384] on link "22" at bounding box center [803, 378] width 19 height 19
type input "[DATE]"
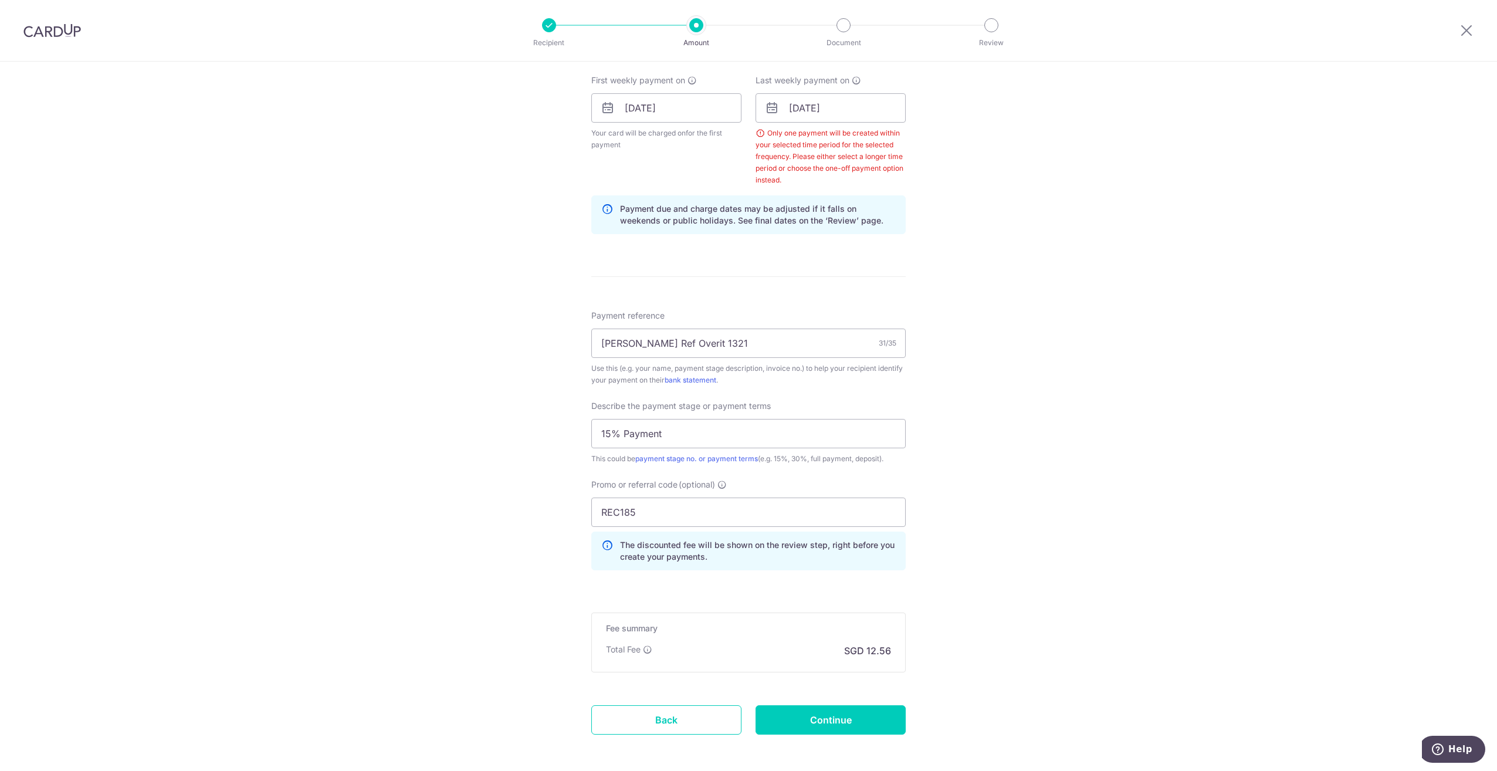
scroll to position [575, 0]
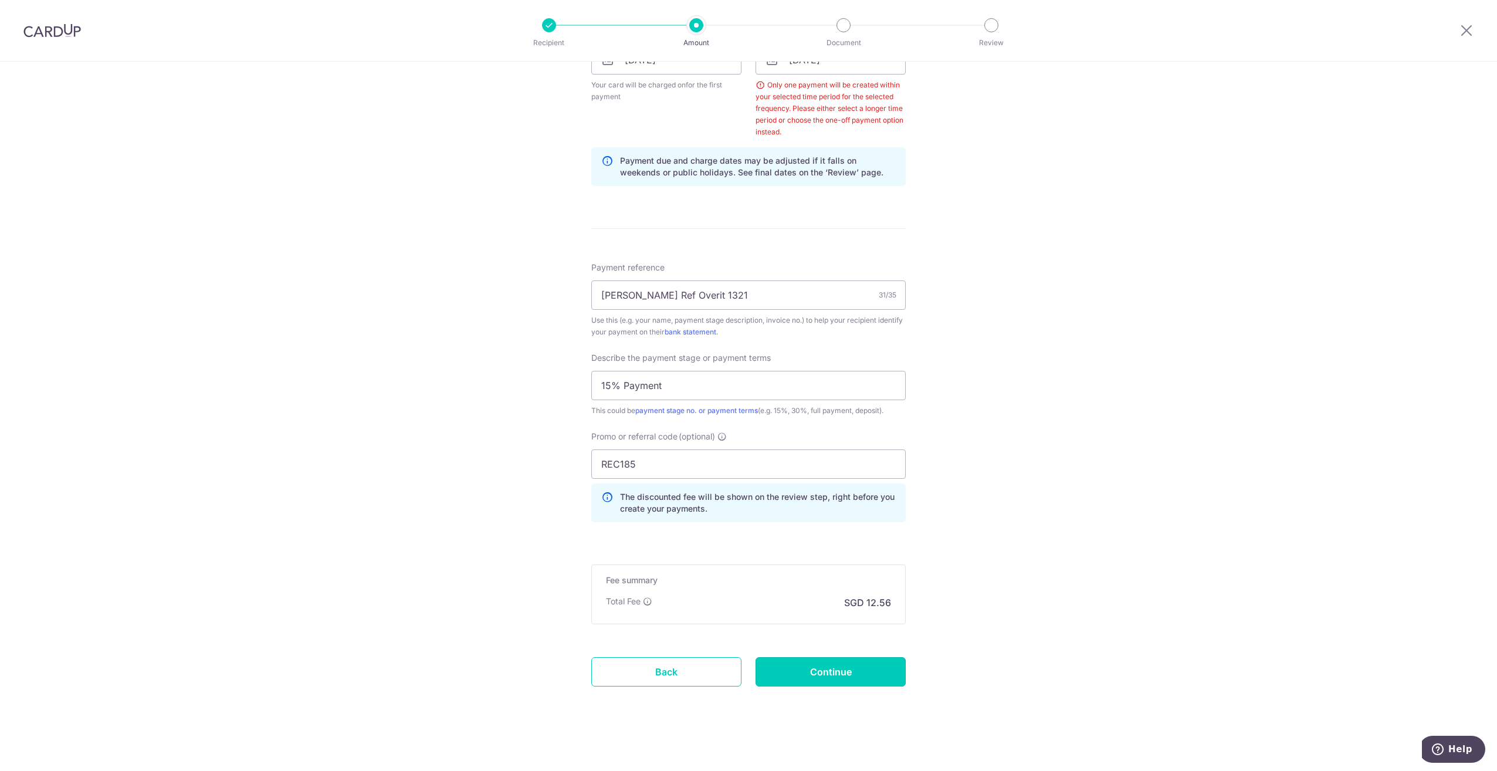
drag, startPoint x: 861, startPoint y: 665, endPoint x: 868, endPoint y: 652, distance: 14.7
click at [861, 665] on input "Continue" at bounding box center [831, 671] width 150 height 29
type input "Create Schedule"
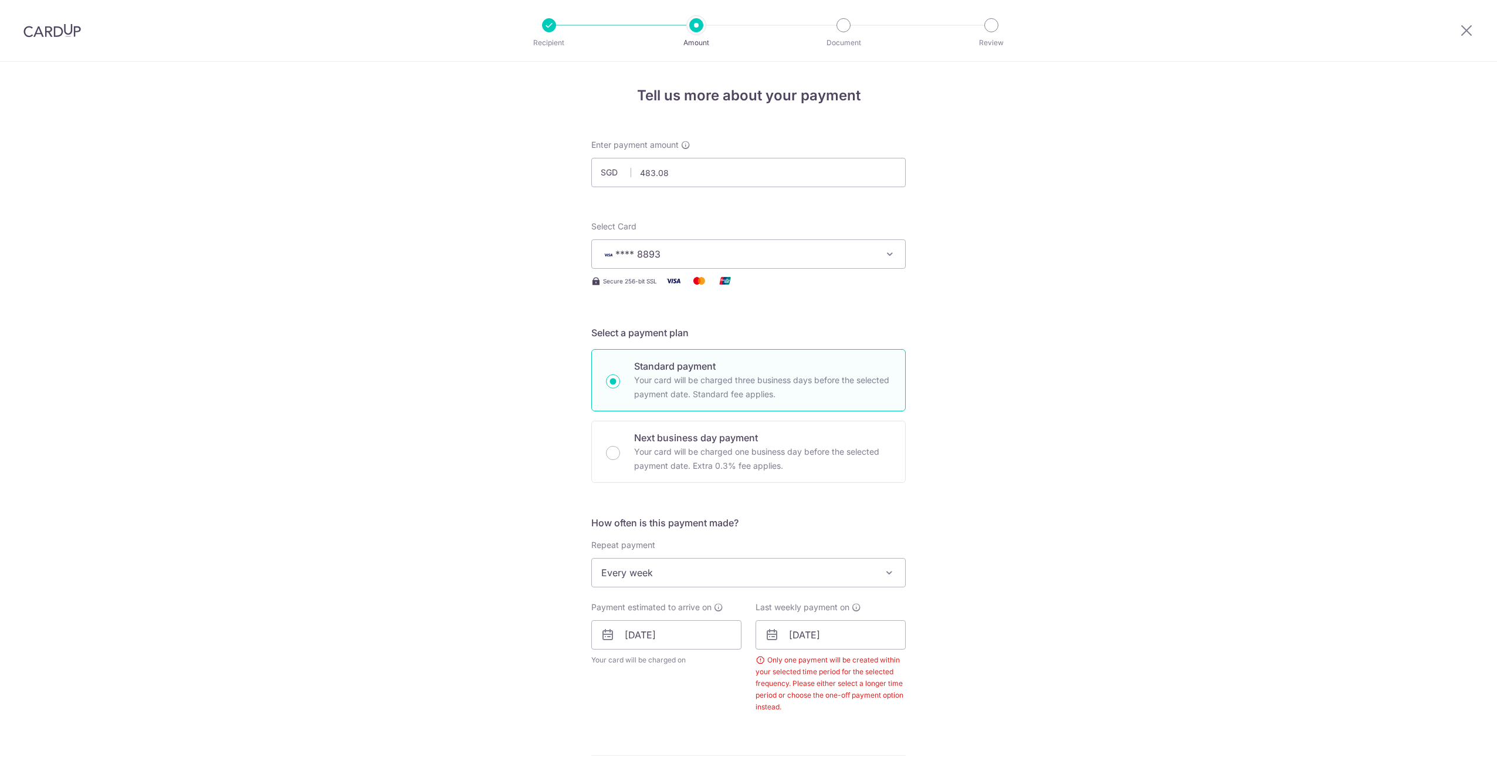
scroll to position [527, 0]
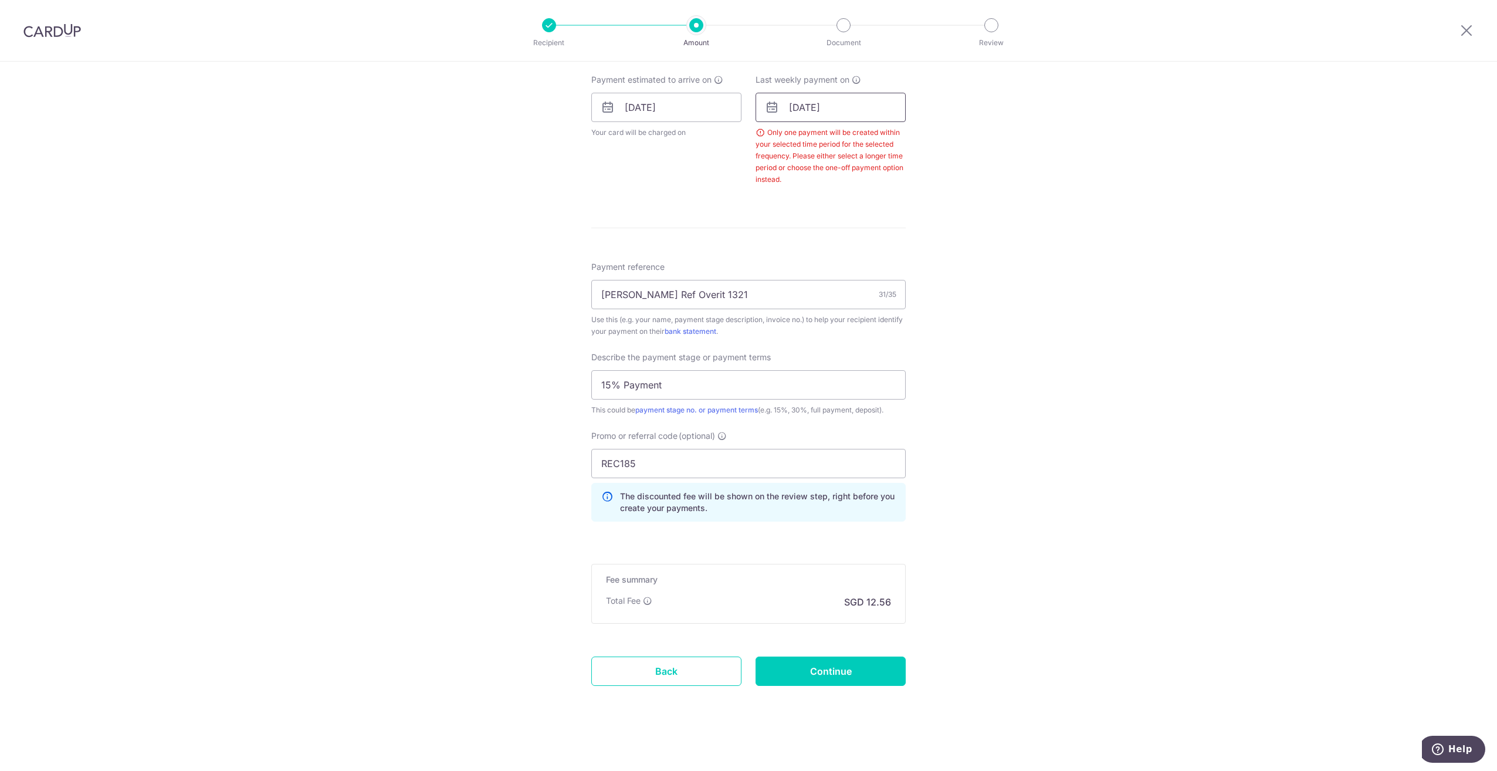
click at [837, 96] on input "[DATE]" at bounding box center [831, 107] width 150 height 29
click at [830, 260] on link "23" at bounding box center [826, 261] width 19 height 19
type input "[DATE]"
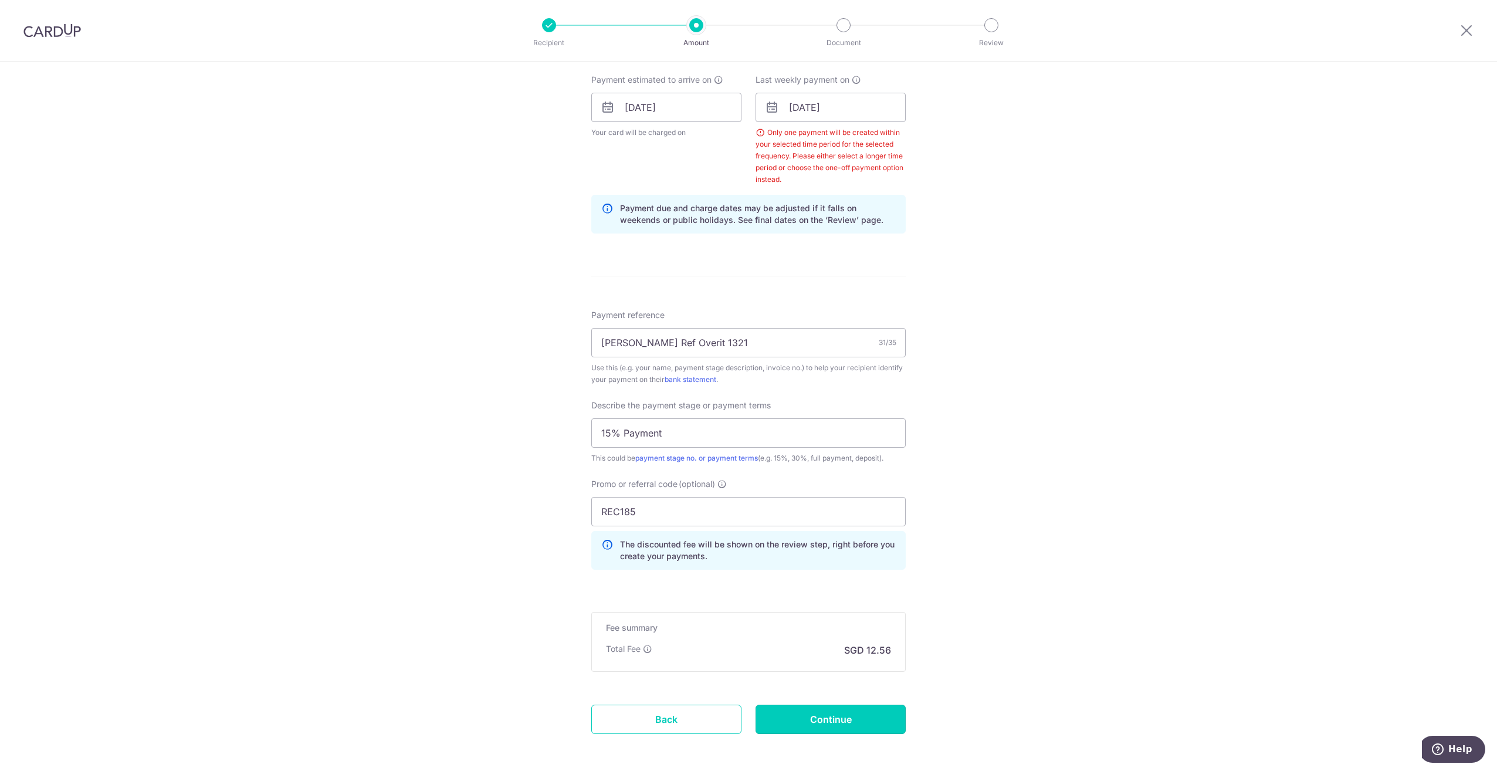
click at [847, 705] on input "Continue" at bounding box center [831, 719] width 150 height 29
type input "Create Schedule"
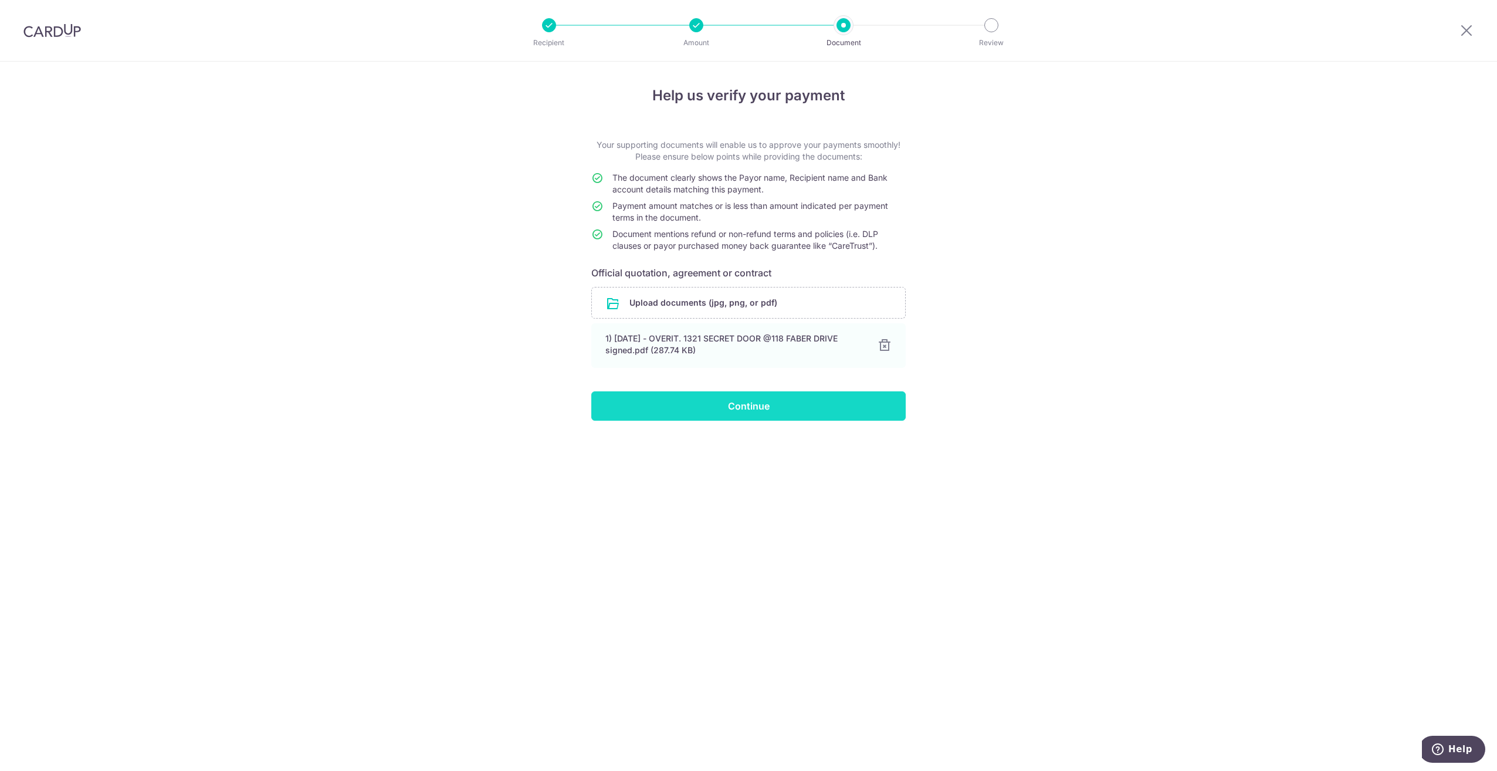
click at [785, 413] on input "Continue" at bounding box center [748, 405] width 314 height 29
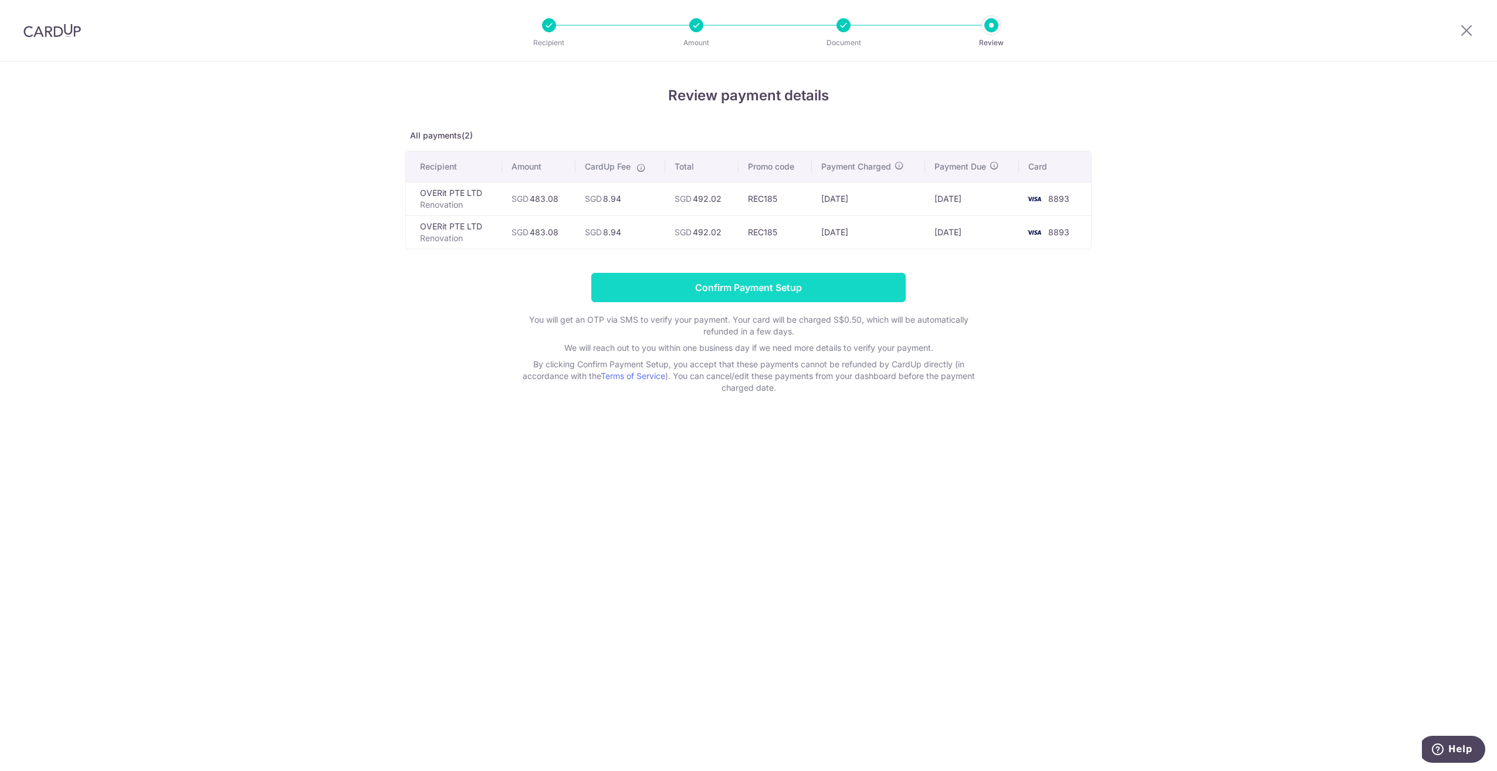
click at [819, 289] on input "Confirm Payment Setup" at bounding box center [748, 287] width 314 height 29
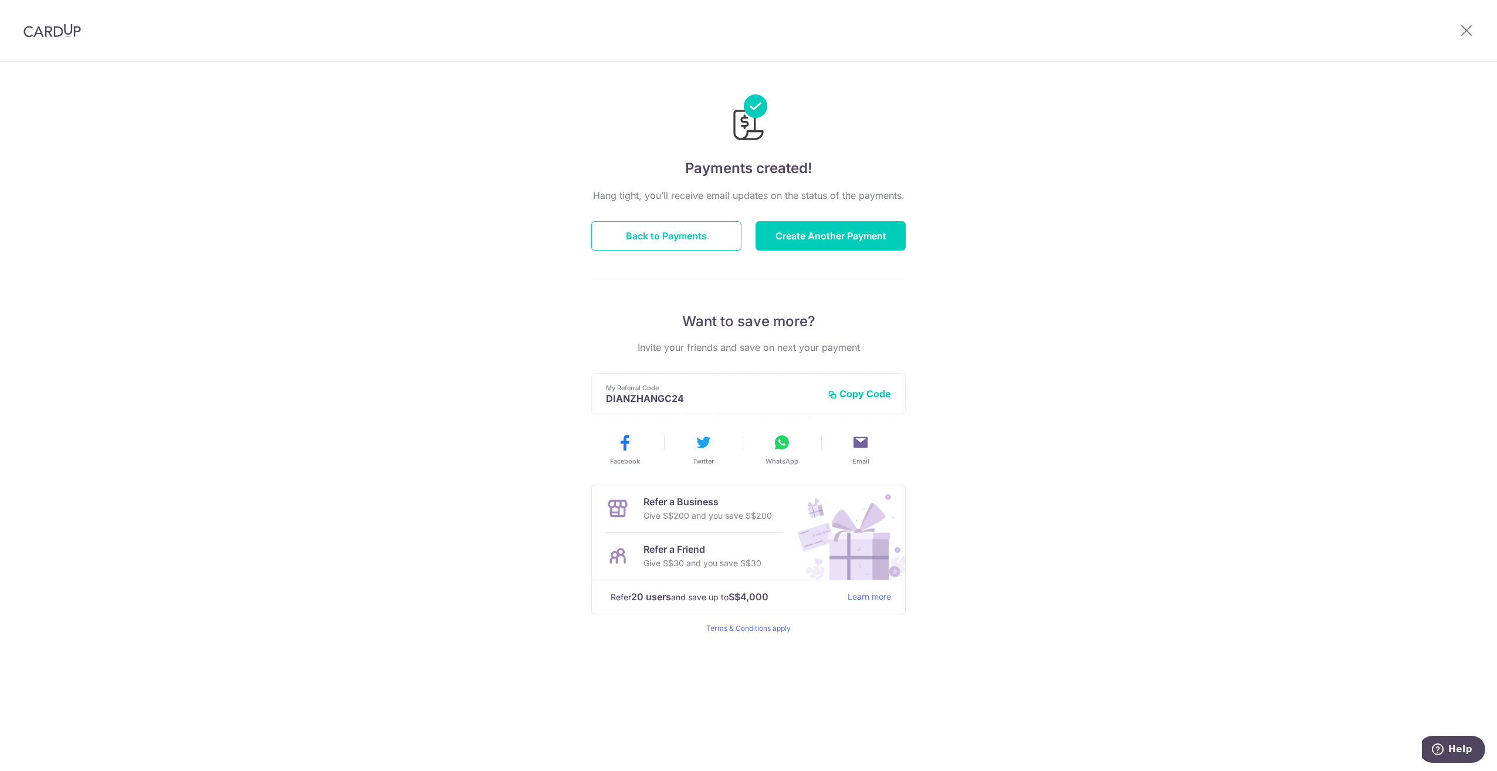
click at [0, 352] on html "× Invite your friends via email To Send Invitations Sample From CardUp Subject …" at bounding box center [748, 385] width 1497 height 771
click at [692, 237] on button "Back to Payments" at bounding box center [666, 235] width 150 height 29
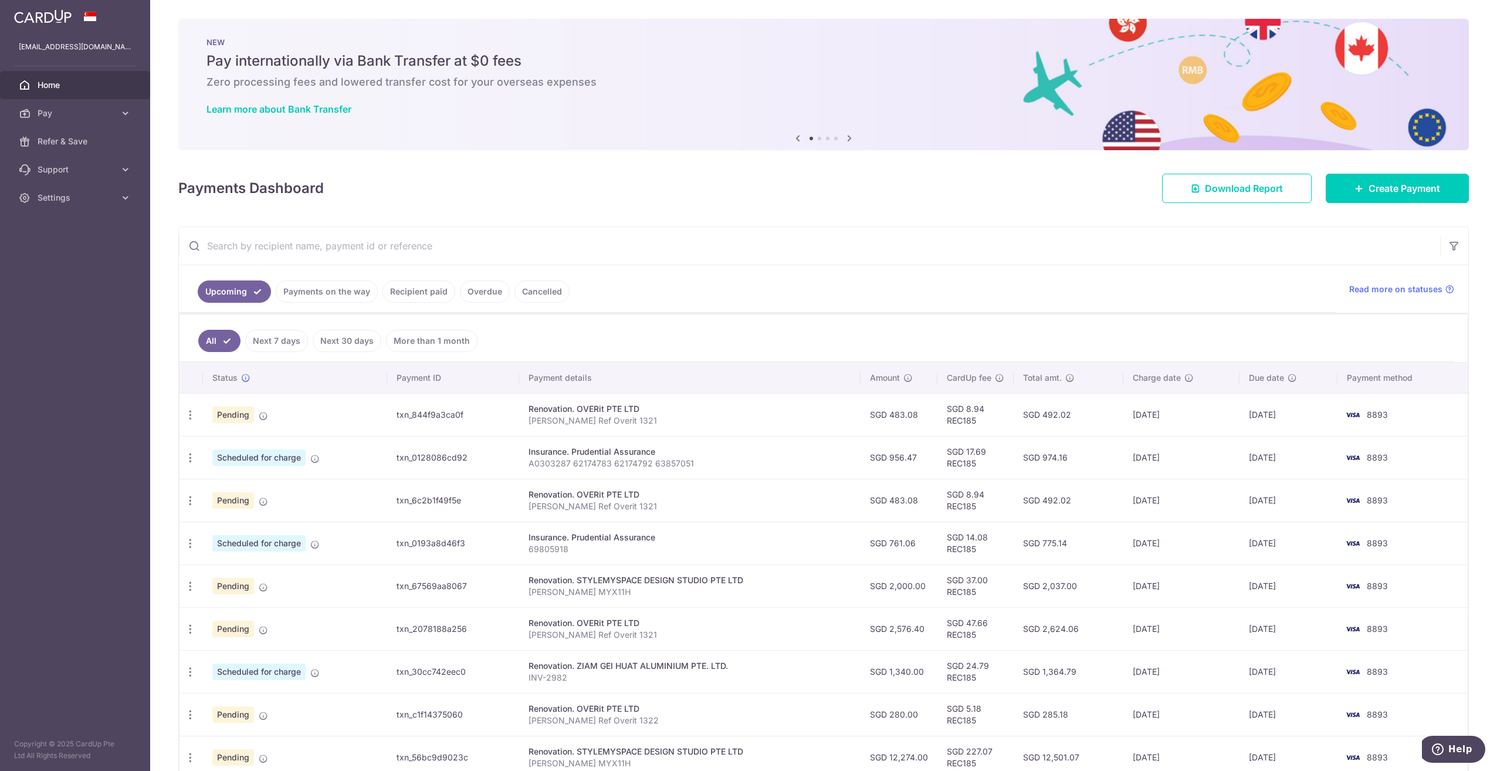
click at [540, 543] on p "69805918" at bounding box center [690, 549] width 323 height 12
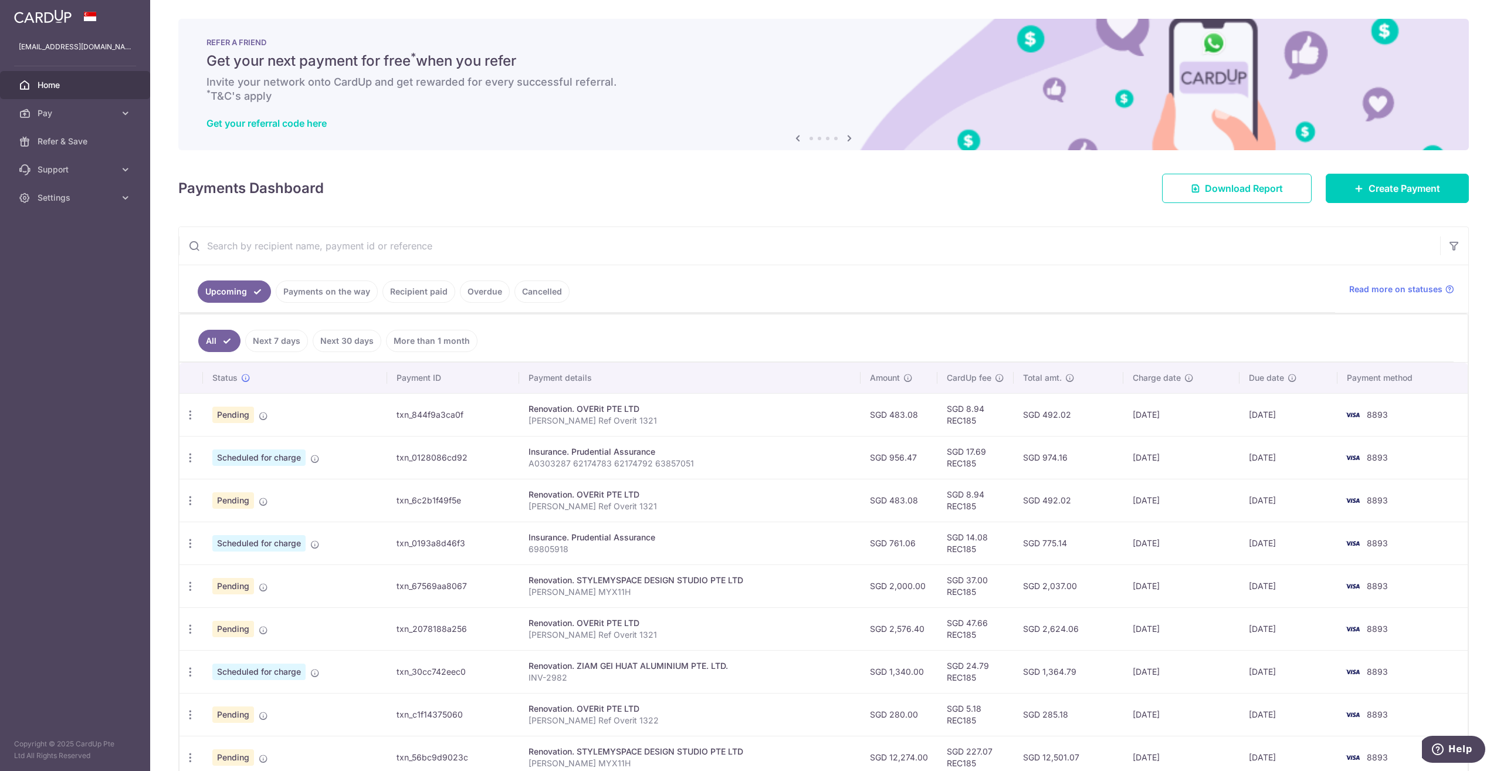
click at [718, 255] on input "text" at bounding box center [809, 246] width 1261 height 38
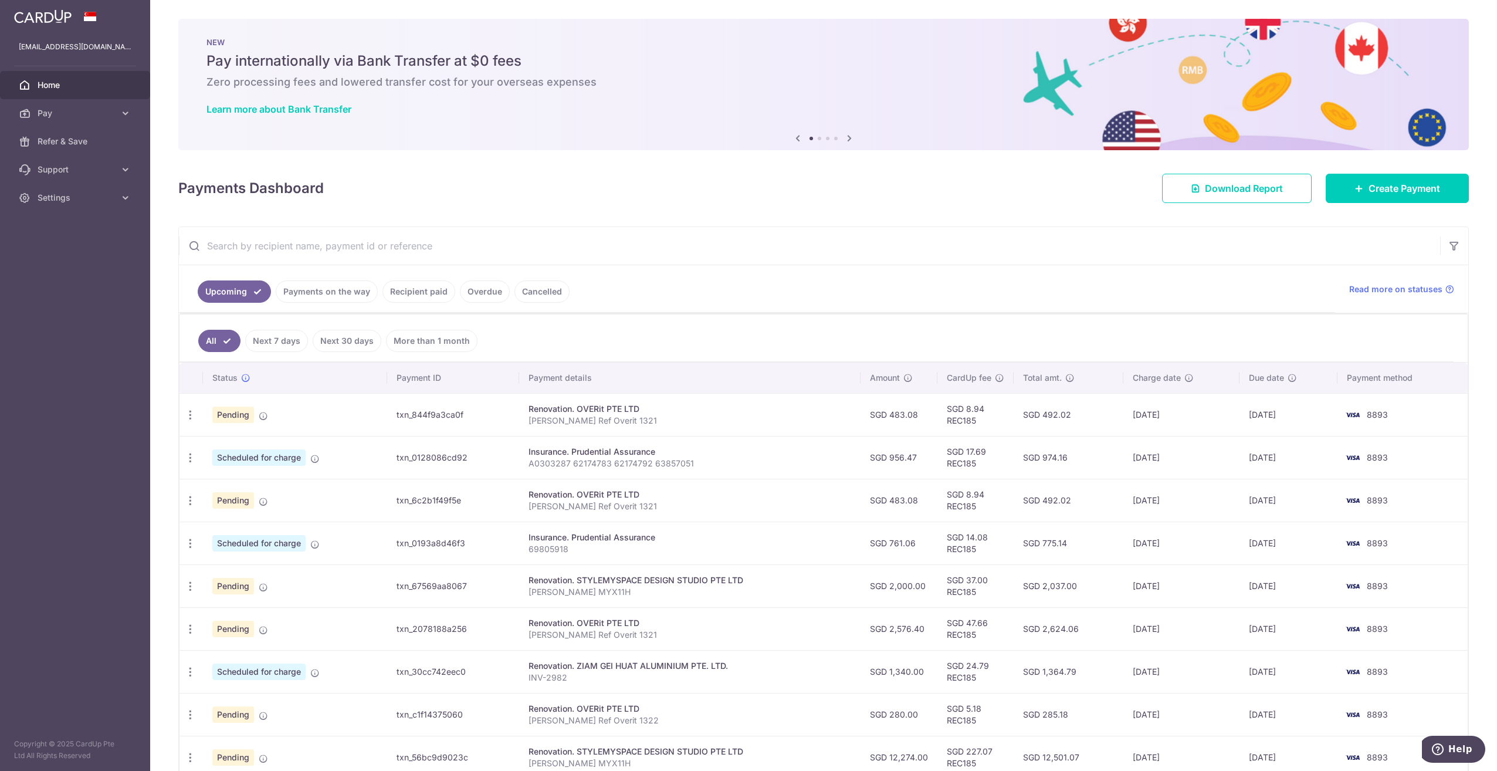
click at [591, 338] on ul "All Next 7 days Next 30 days More than 1 month" at bounding box center [817, 338] width 1274 height 48
click at [398, 285] on link "Recipient paid" at bounding box center [419, 291] width 73 height 22
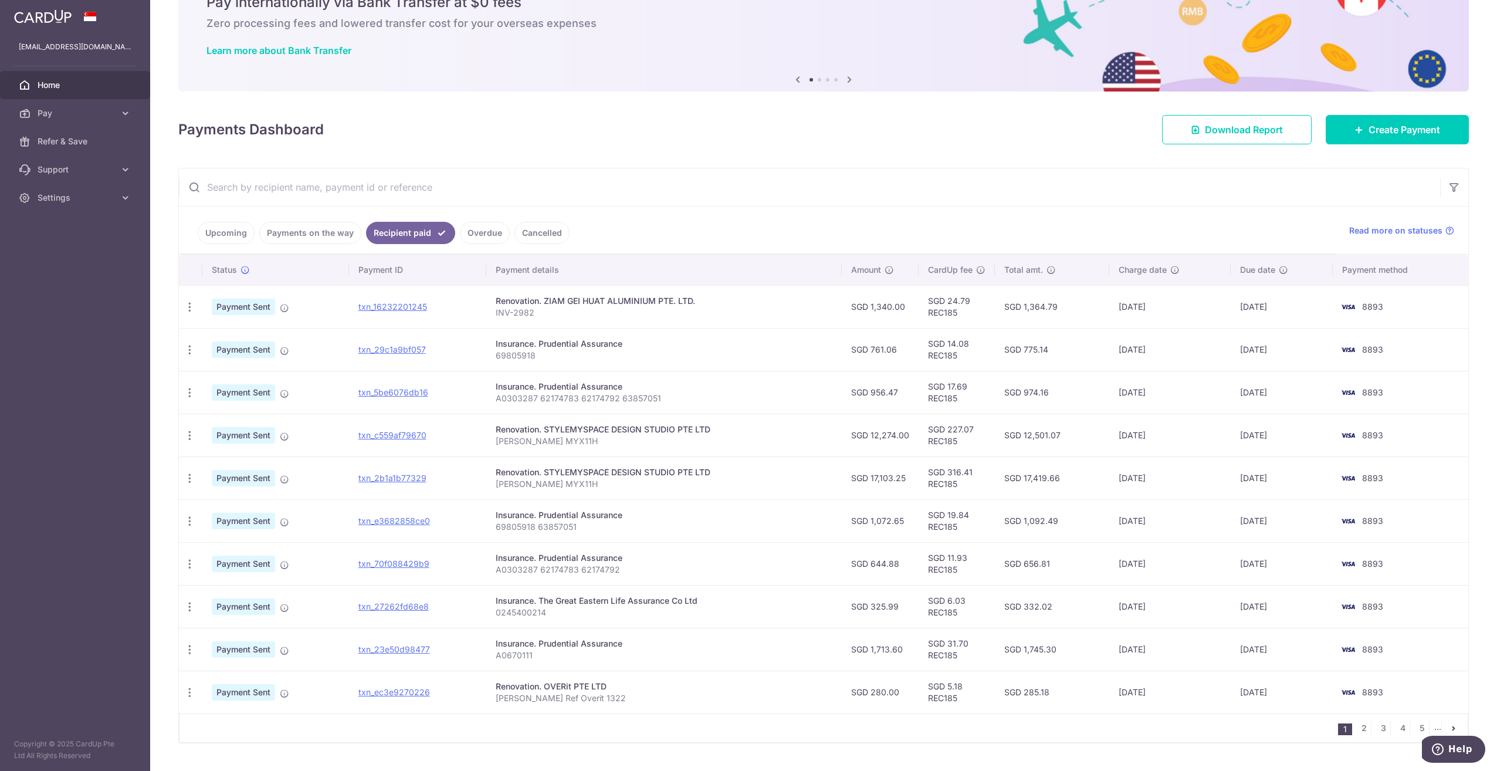
scroll to position [82, 0]
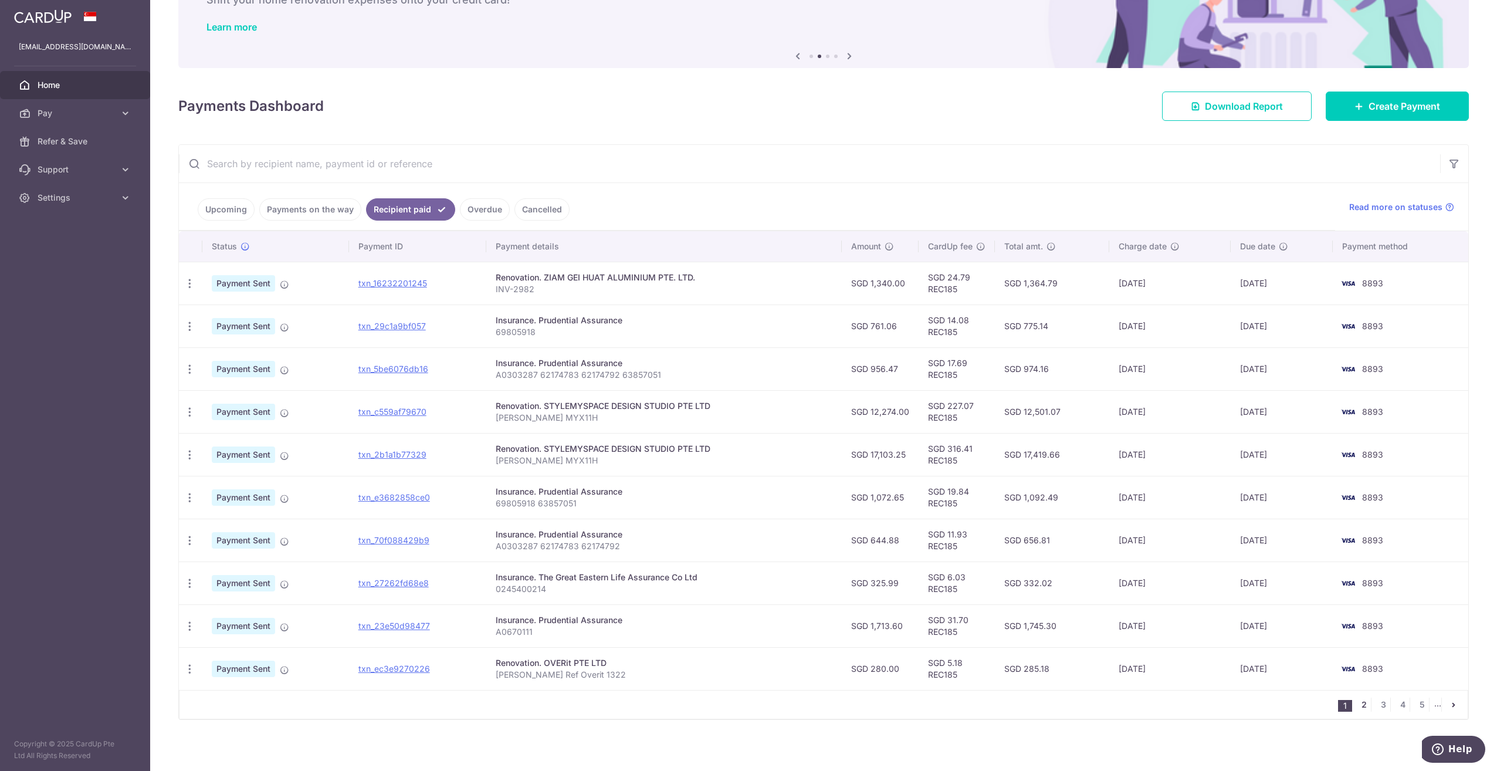
click at [1363, 701] on link "2" at bounding box center [1364, 705] width 14 height 14
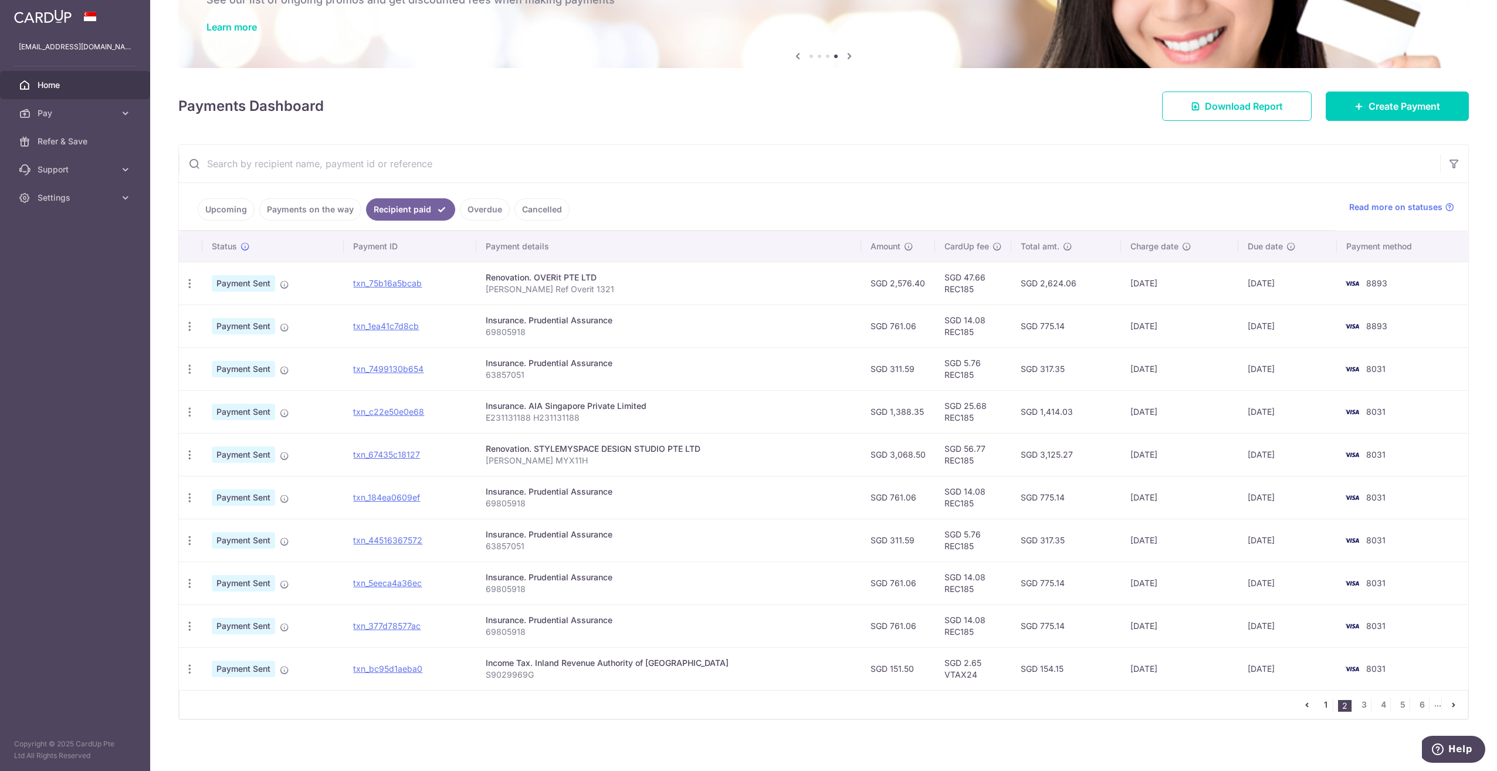
click at [1319, 705] on link "1" at bounding box center [1326, 705] width 14 height 14
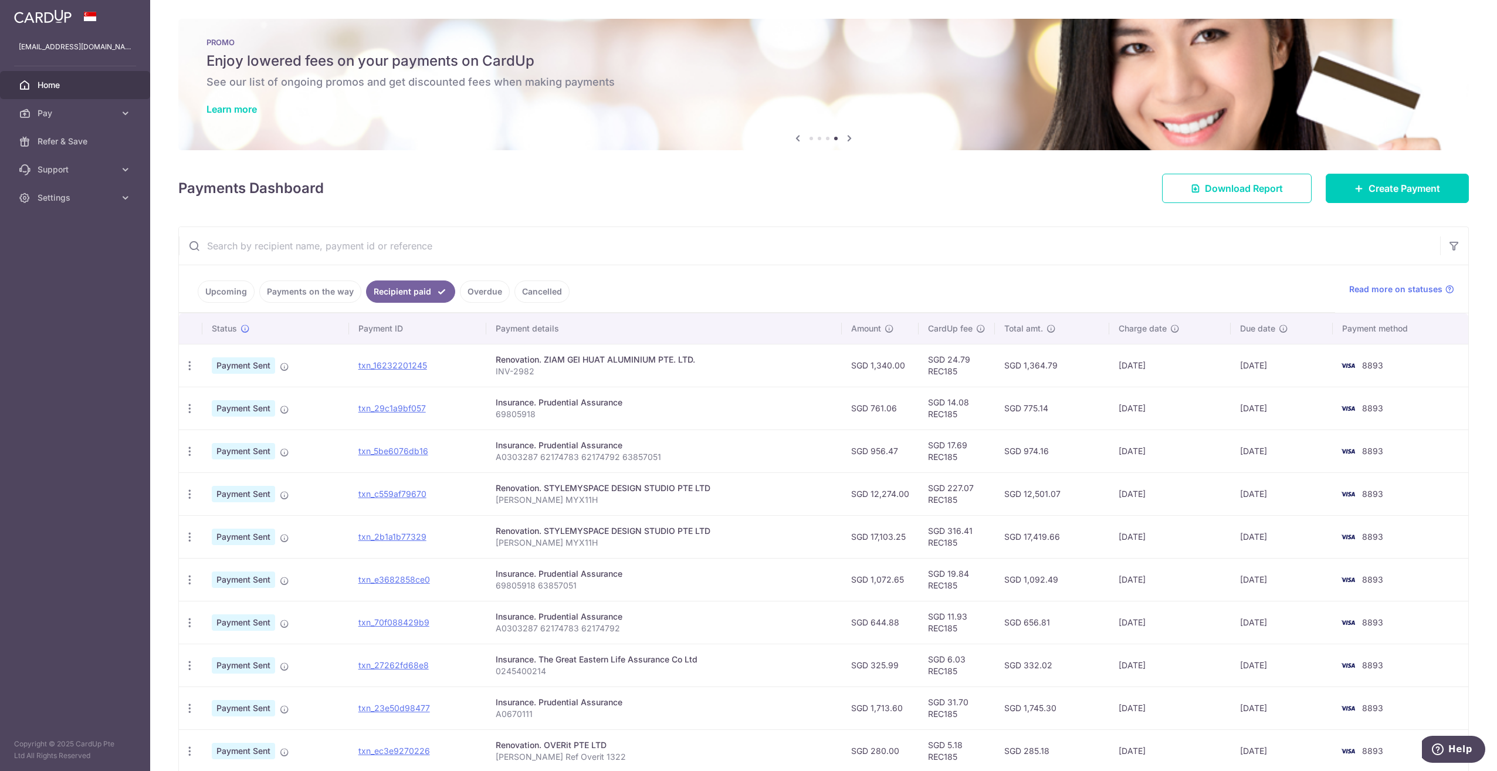
click at [238, 290] on link "Upcoming" at bounding box center [226, 291] width 57 height 22
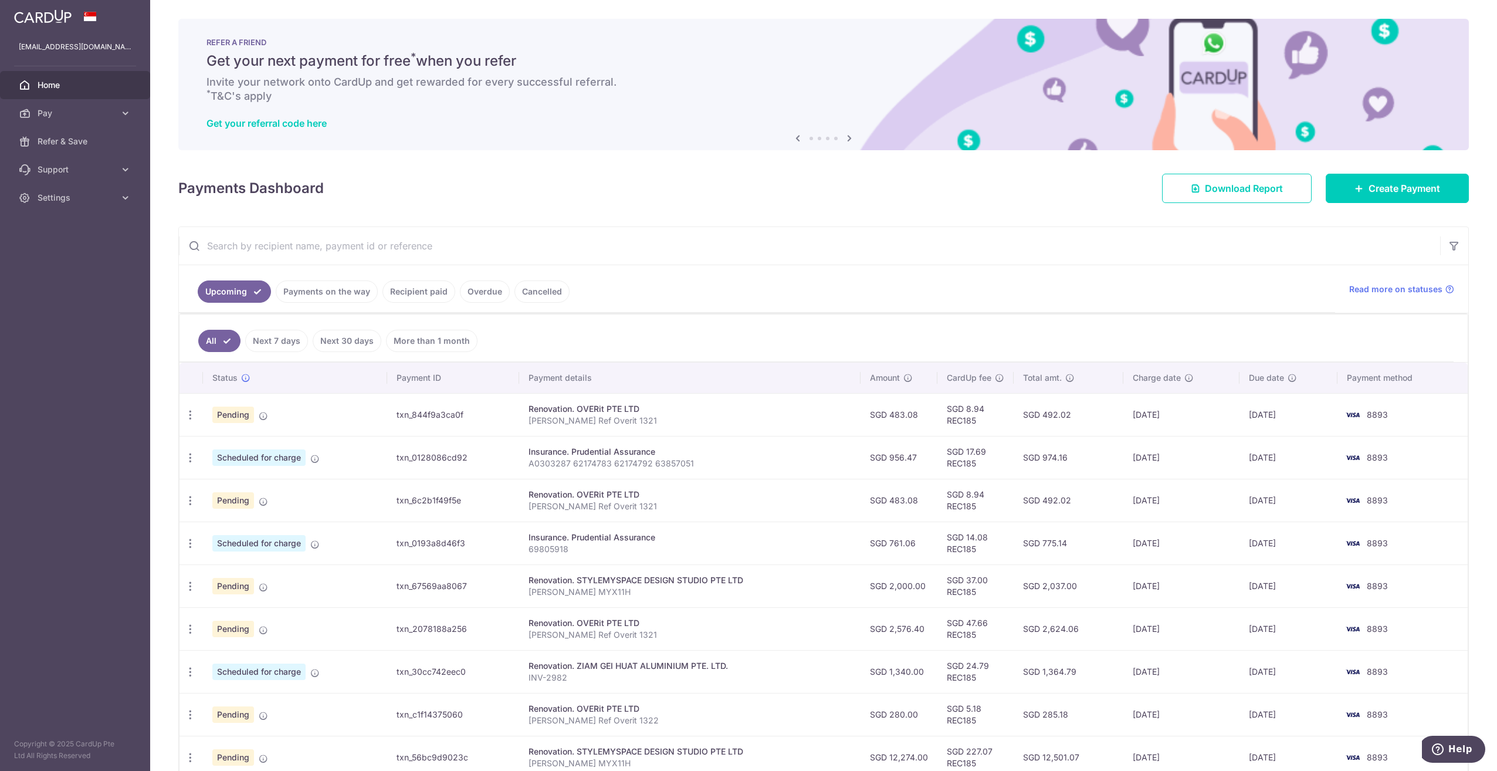
click at [160, 582] on div "× Pause Schedule Pause all future payments in this series Pause just this one p…" at bounding box center [823, 385] width 1347 height 771
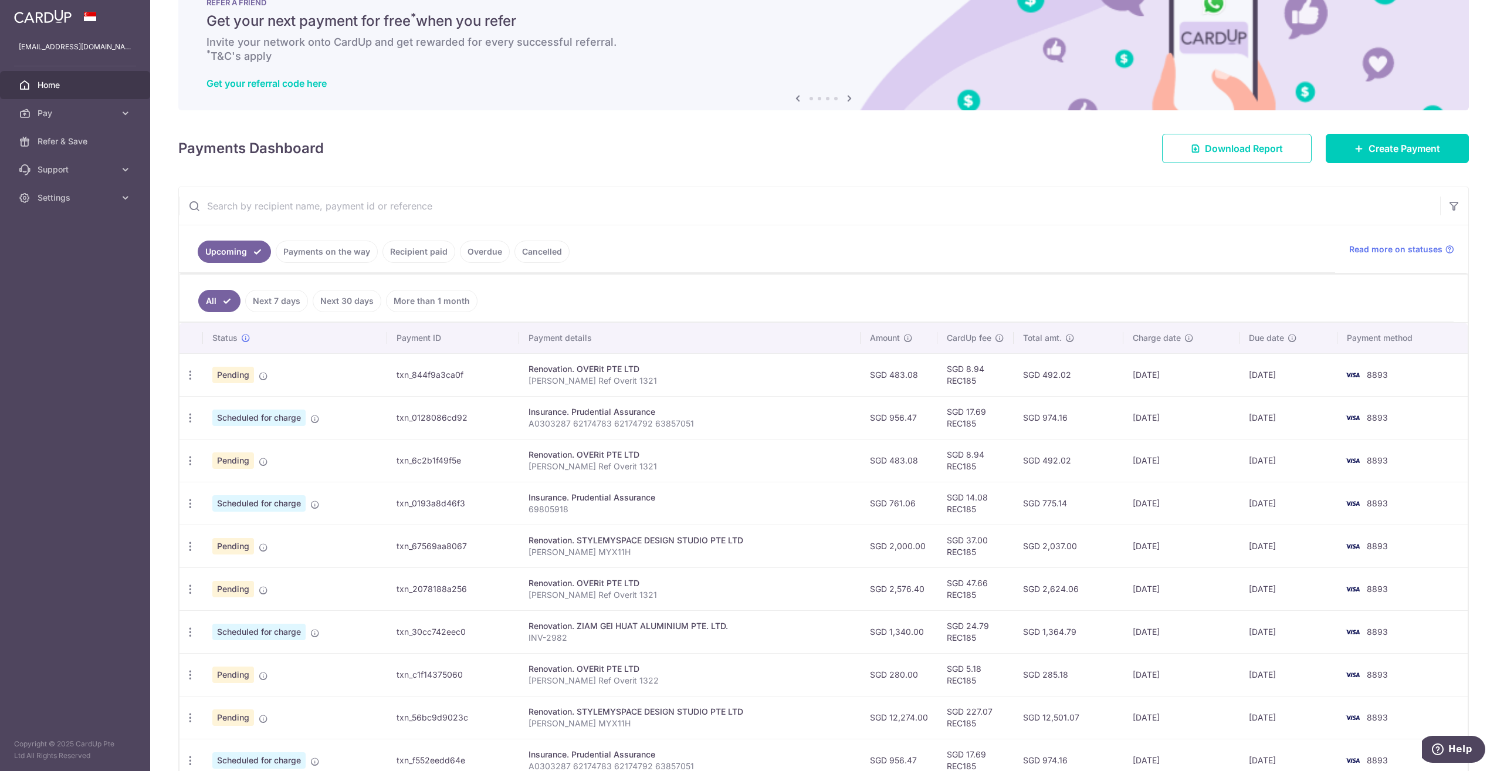
scroll to position [59, 0]
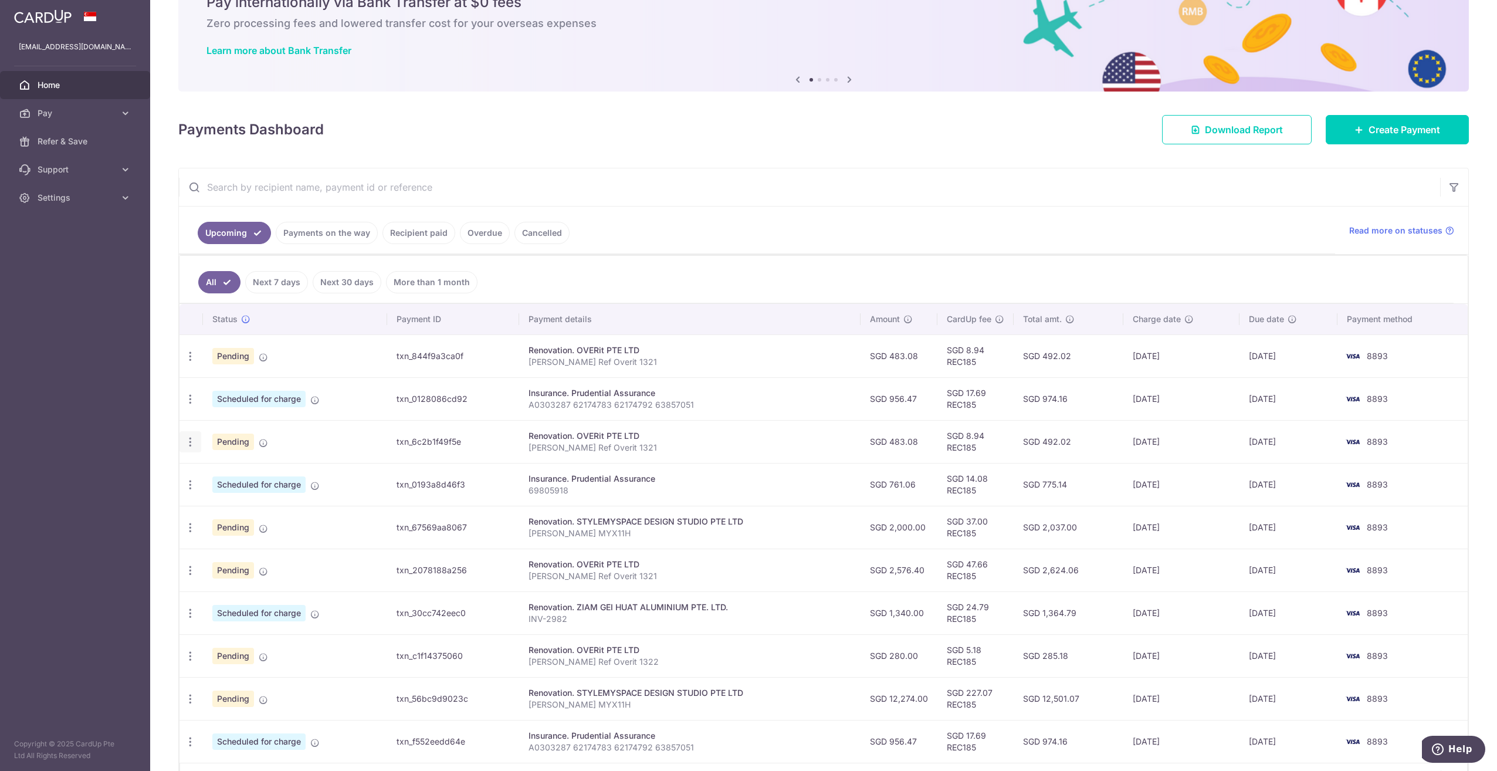
click at [191, 444] on icon "button" at bounding box center [190, 442] width 12 height 12
click at [210, 472] on link "Update payment" at bounding box center [241, 474] width 122 height 28
radio input "true"
type input "483.08"
type input "[DATE]"
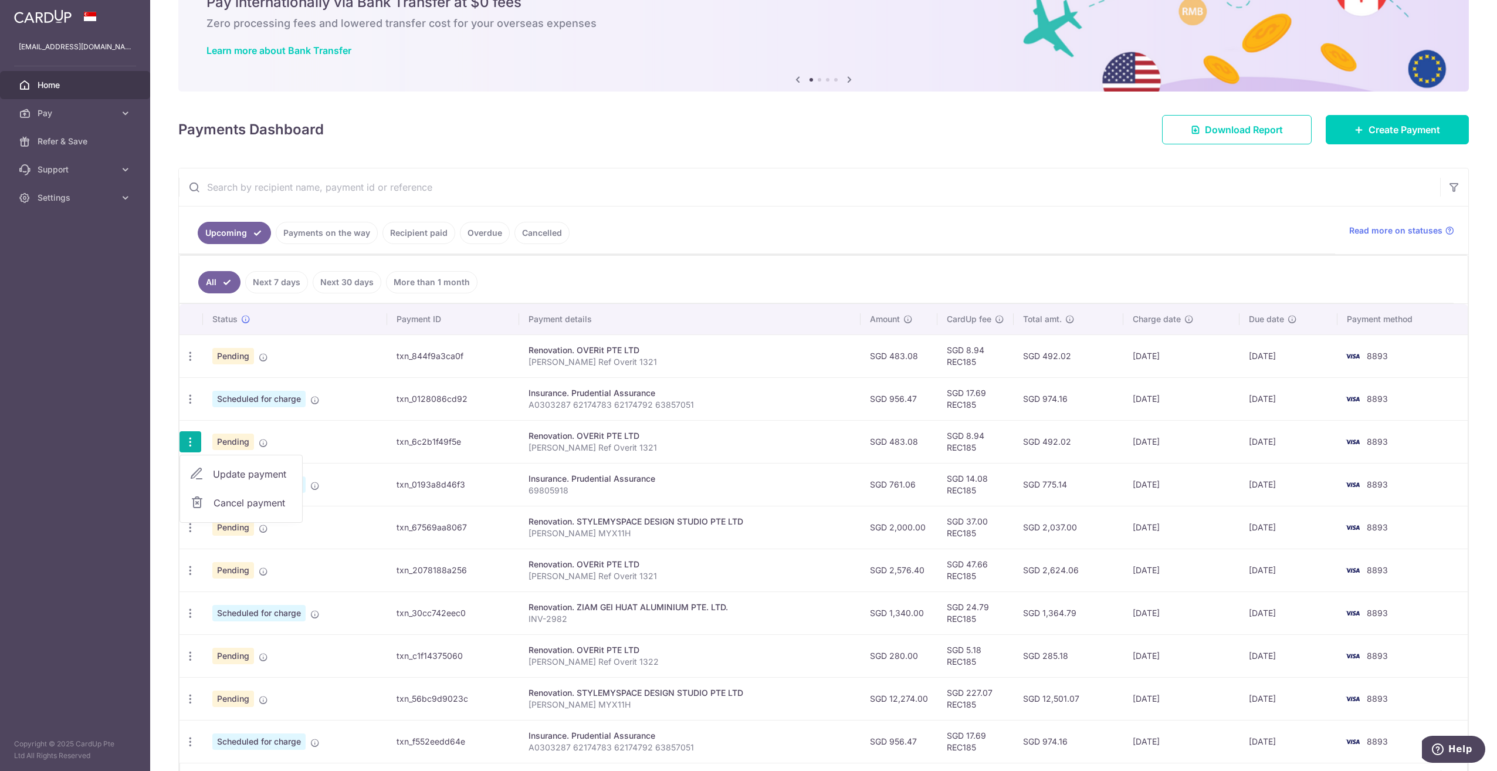
type input "[PERSON_NAME] Ref Overit 1321"
type input "15% Payment"
type input "REC185"
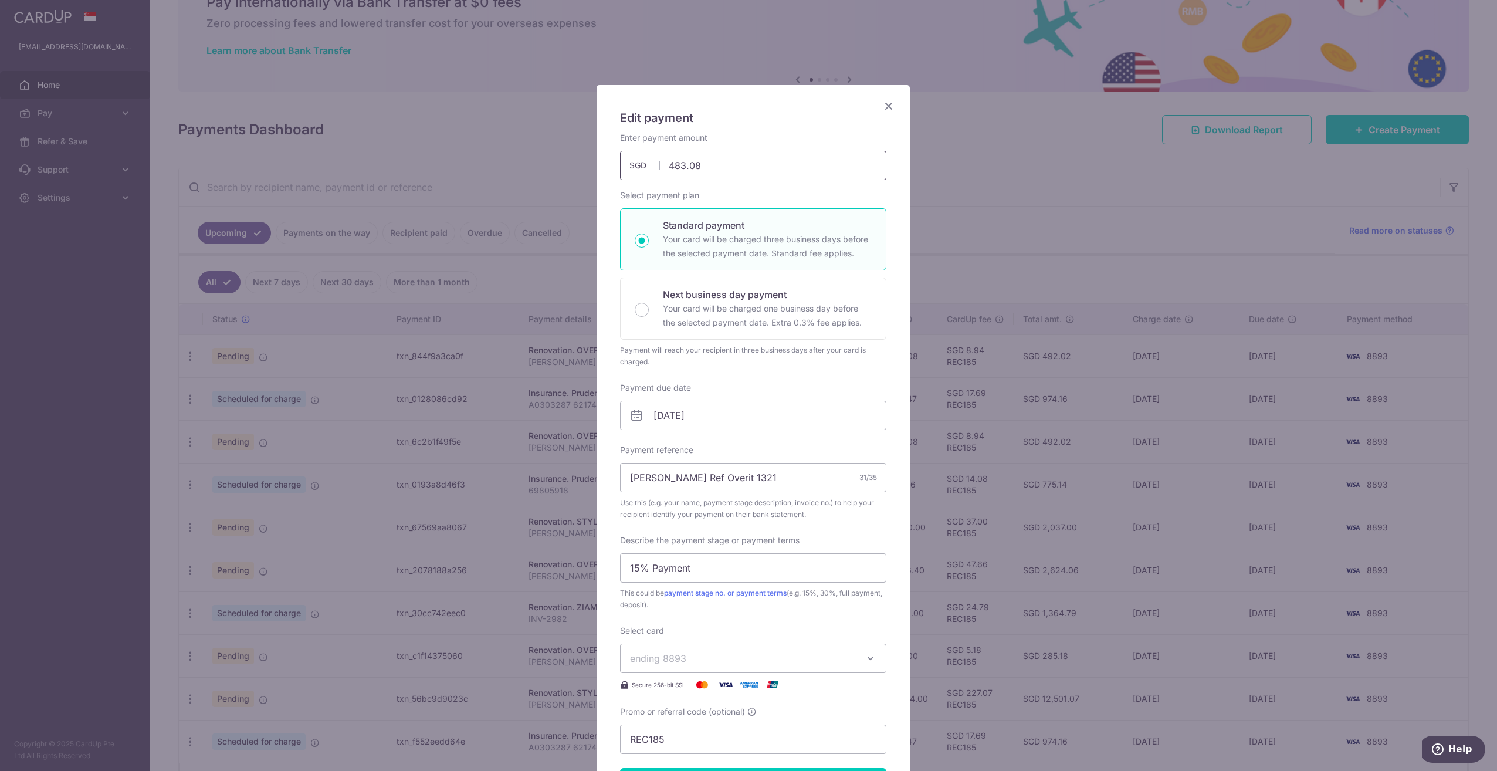
drag, startPoint x: 742, startPoint y: 177, endPoint x: 585, endPoint y: 161, distance: 157.4
click at [598, 164] on div "Edit payment By clicking apply, you will make changes to all payments to OVERit…" at bounding box center [753, 520] width 313 height 871
type input "161.02"
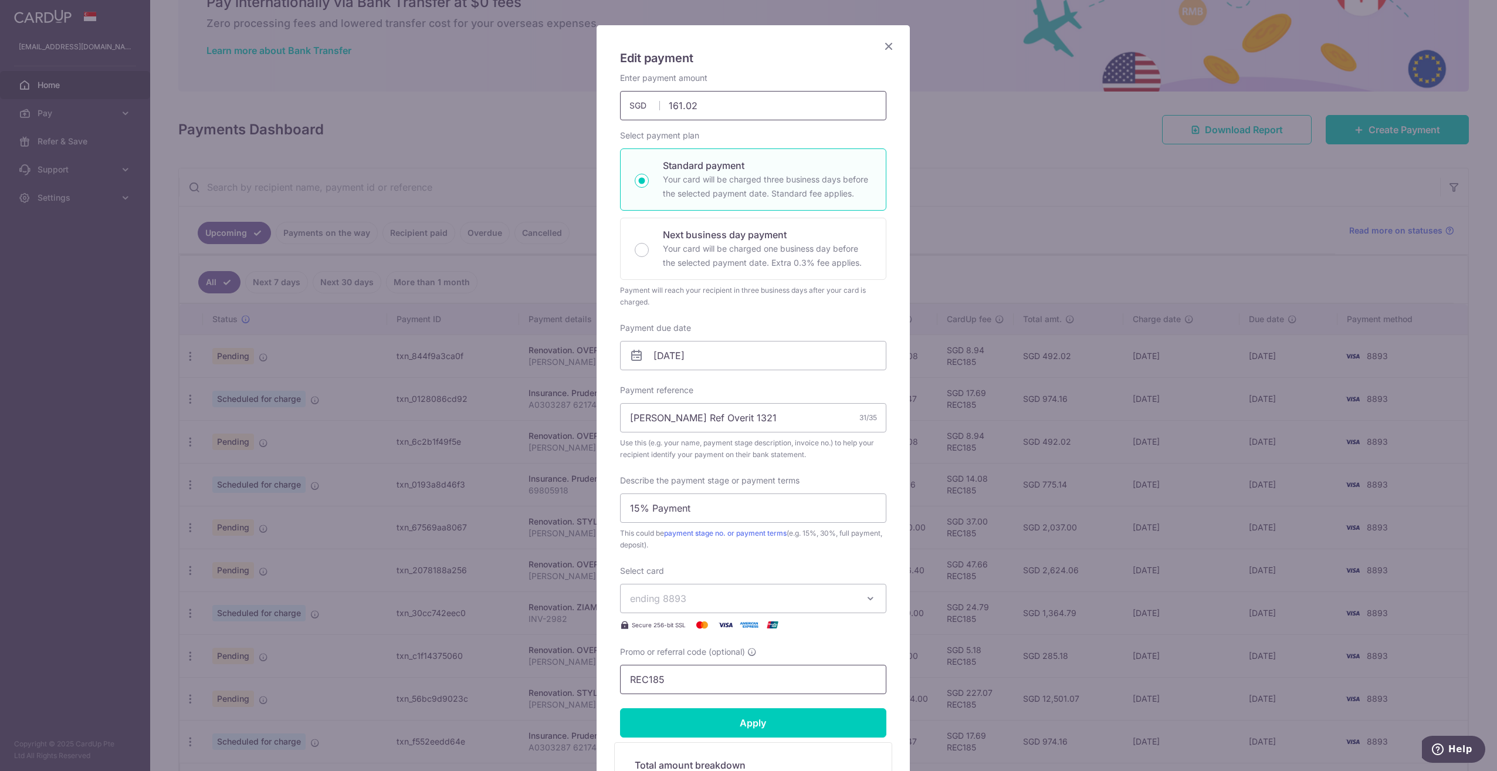
scroll to position [117, 0]
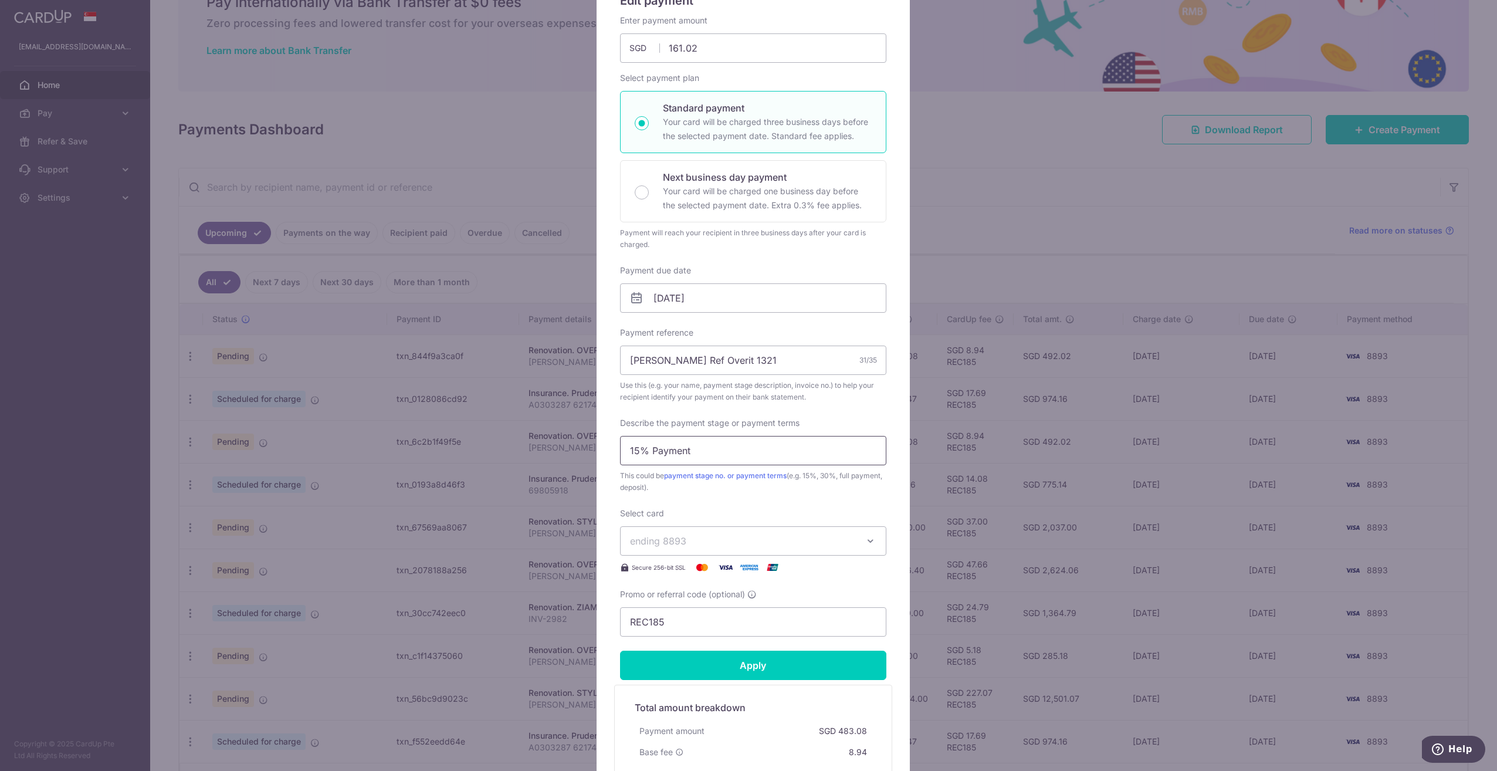
click at [629, 449] on input "15% Payment" at bounding box center [753, 450] width 266 height 29
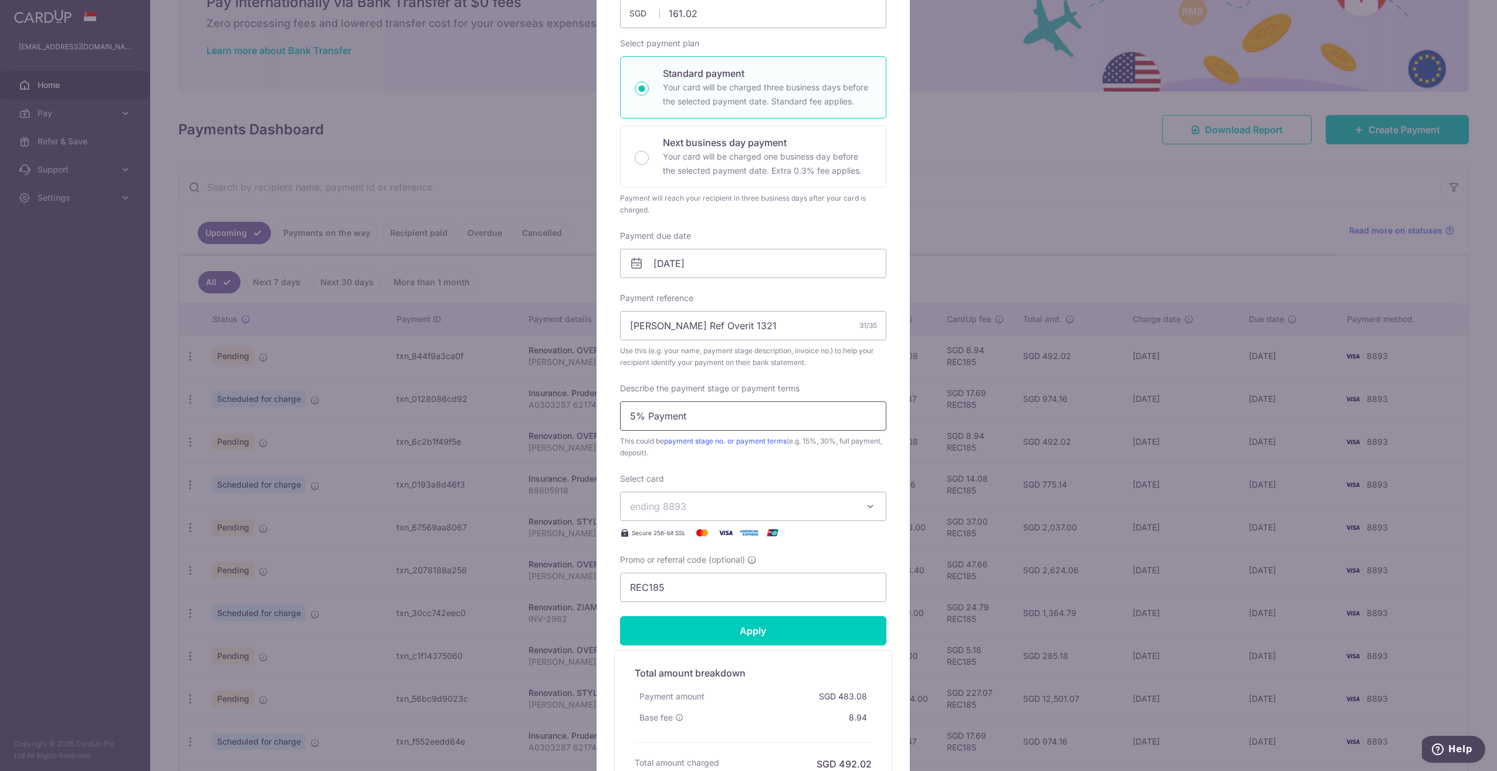
scroll to position [176, 0]
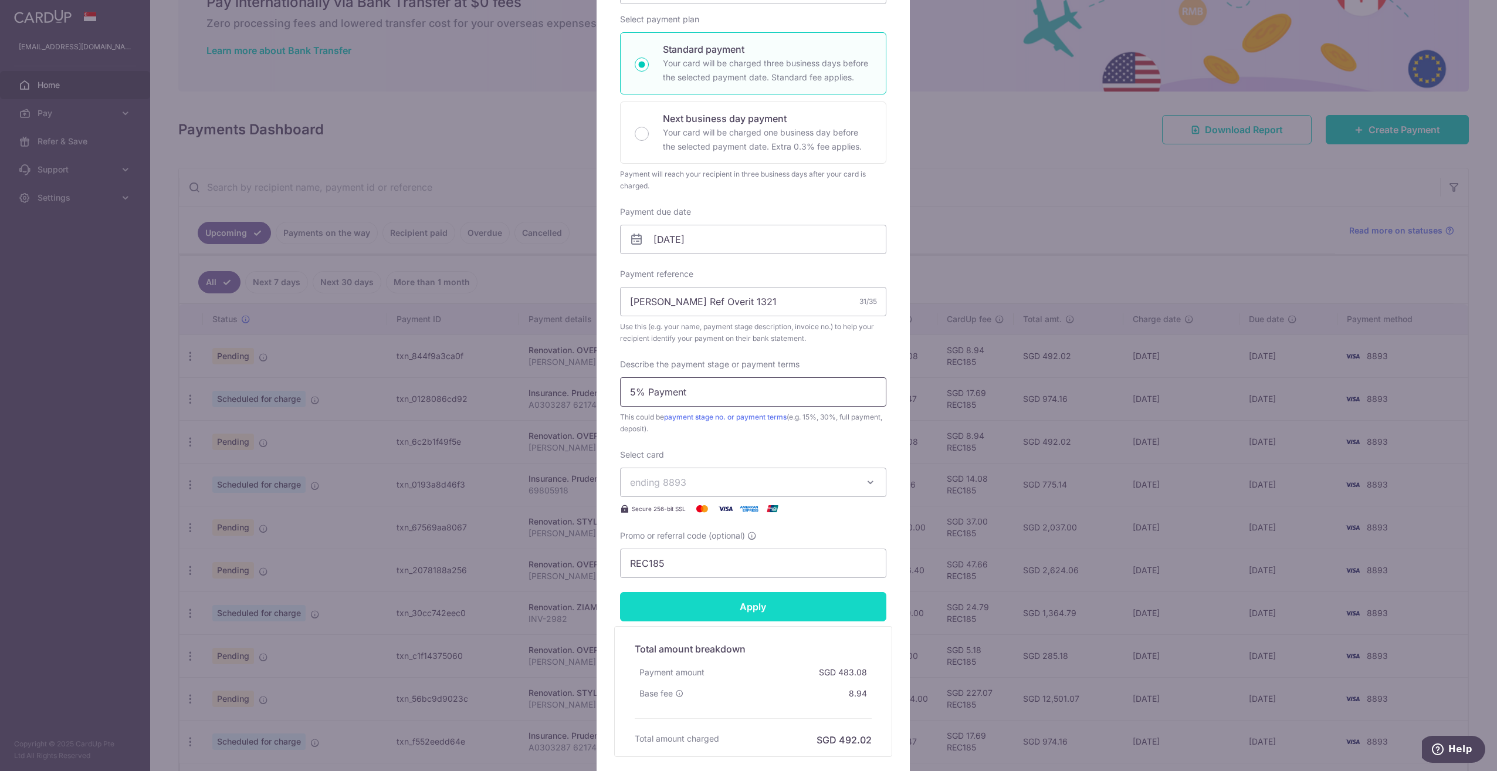
type input "5% Payment"
click at [805, 613] on input "Apply" at bounding box center [753, 606] width 266 height 29
type input "Successfully Applied"
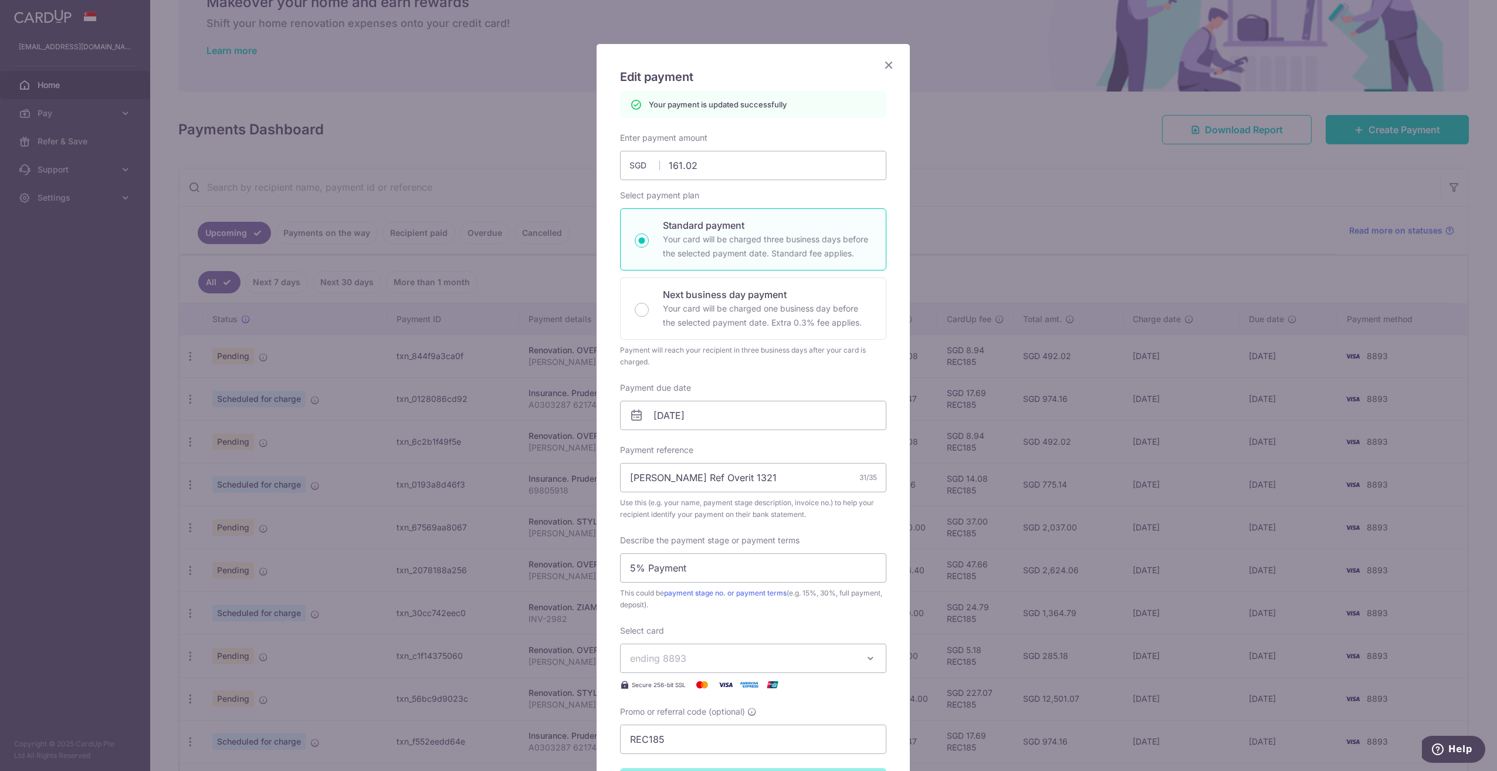
scroll to position [40, 0]
click at [885, 67] on icon "Close" at bounding box center [889, 65] width 14 height 15
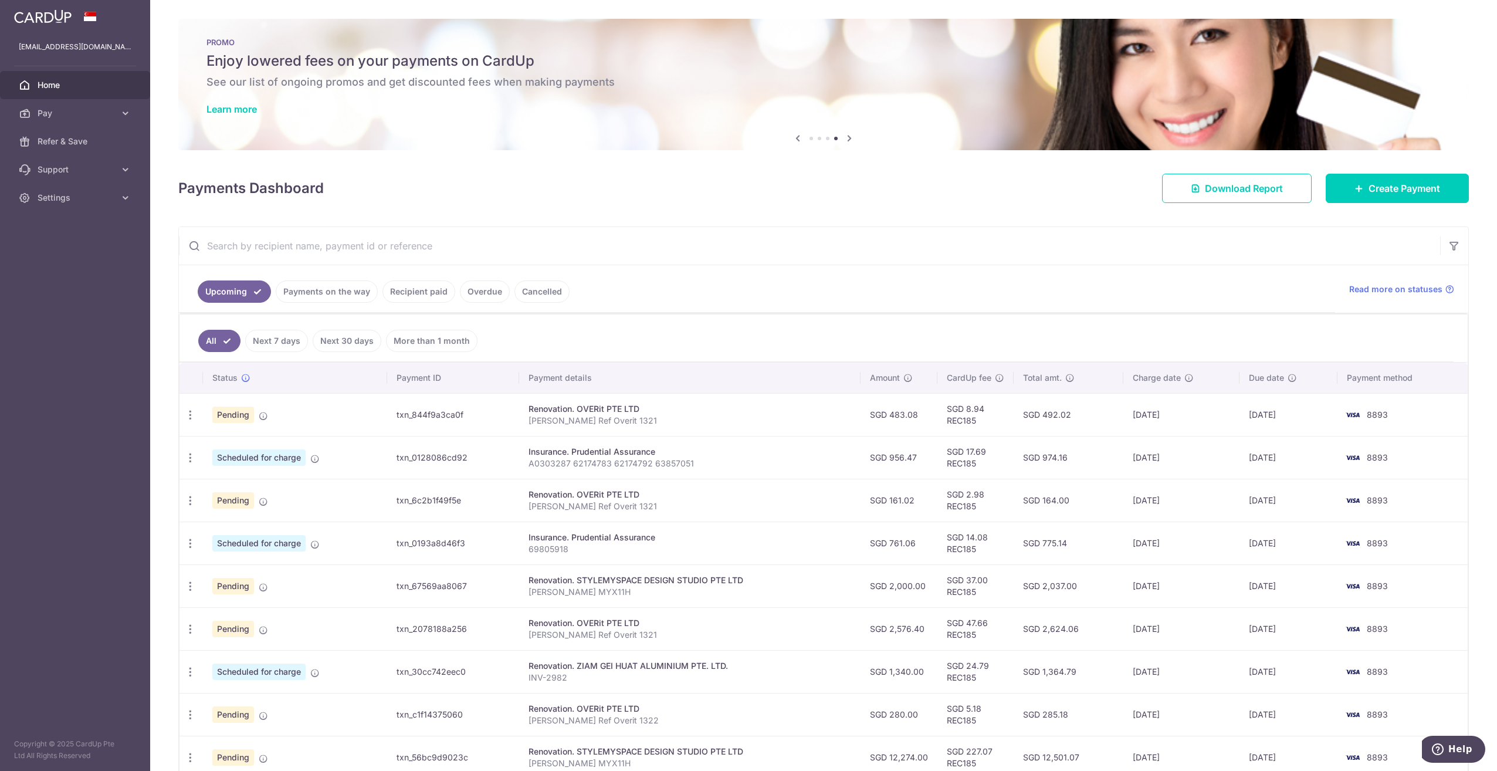
click at [1055, 289] on ul "Upcoming Payments on the way Recipient paid Overdue Cancelled" at bounding box center [757, 289] width 1156 height 48
